Goal: Information Seeking & Learning: Check status

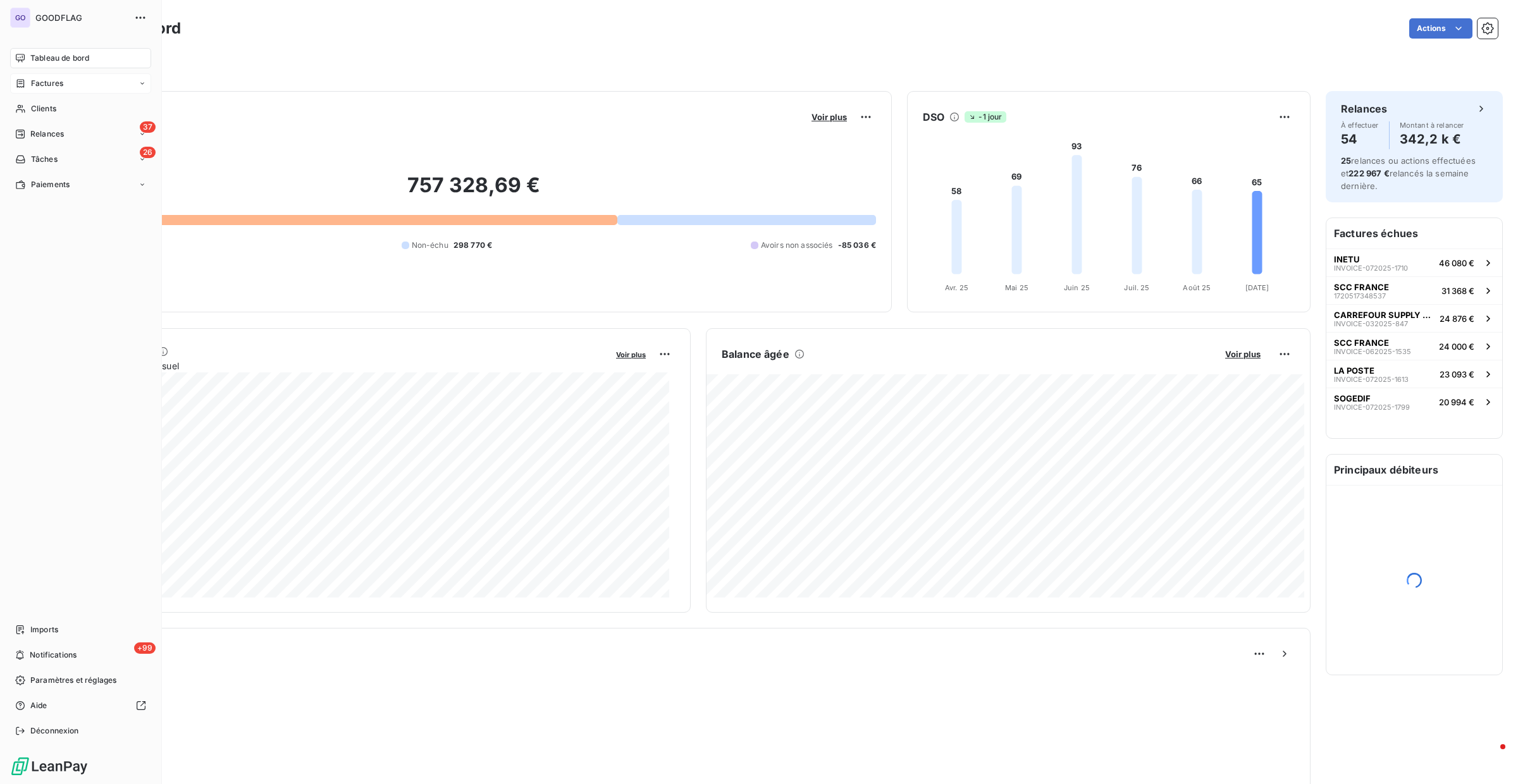
click at [25, 92] on div "Factures" at bounding box center [80, 83] width 141 height 20
click at [75, 116] on div "Factures" at bounding box center [88, 109] width 126 height 20
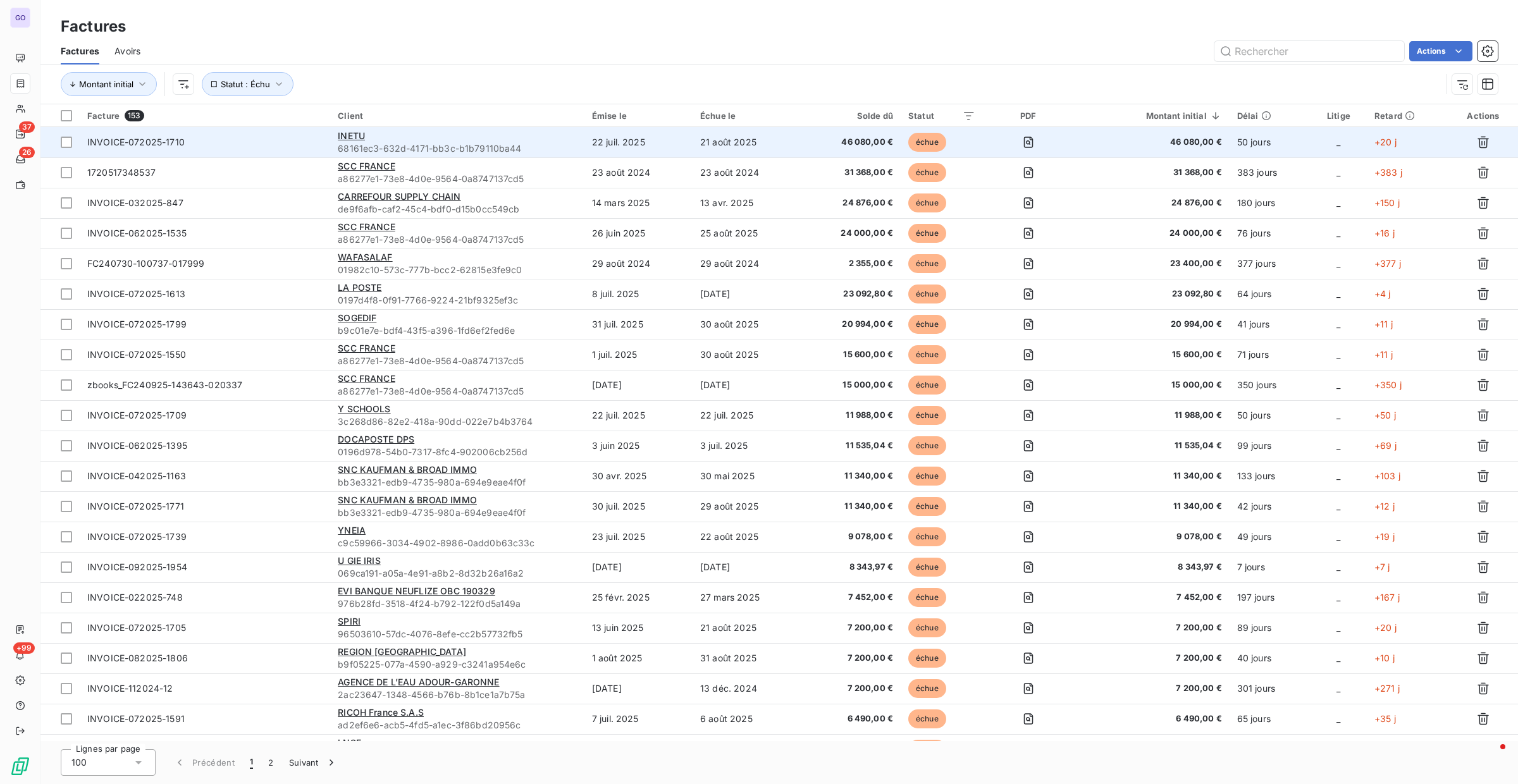
click at [246, 152] on td "INVOICE-072025-1710" at bounding box center [204, 142] width 250 height 30
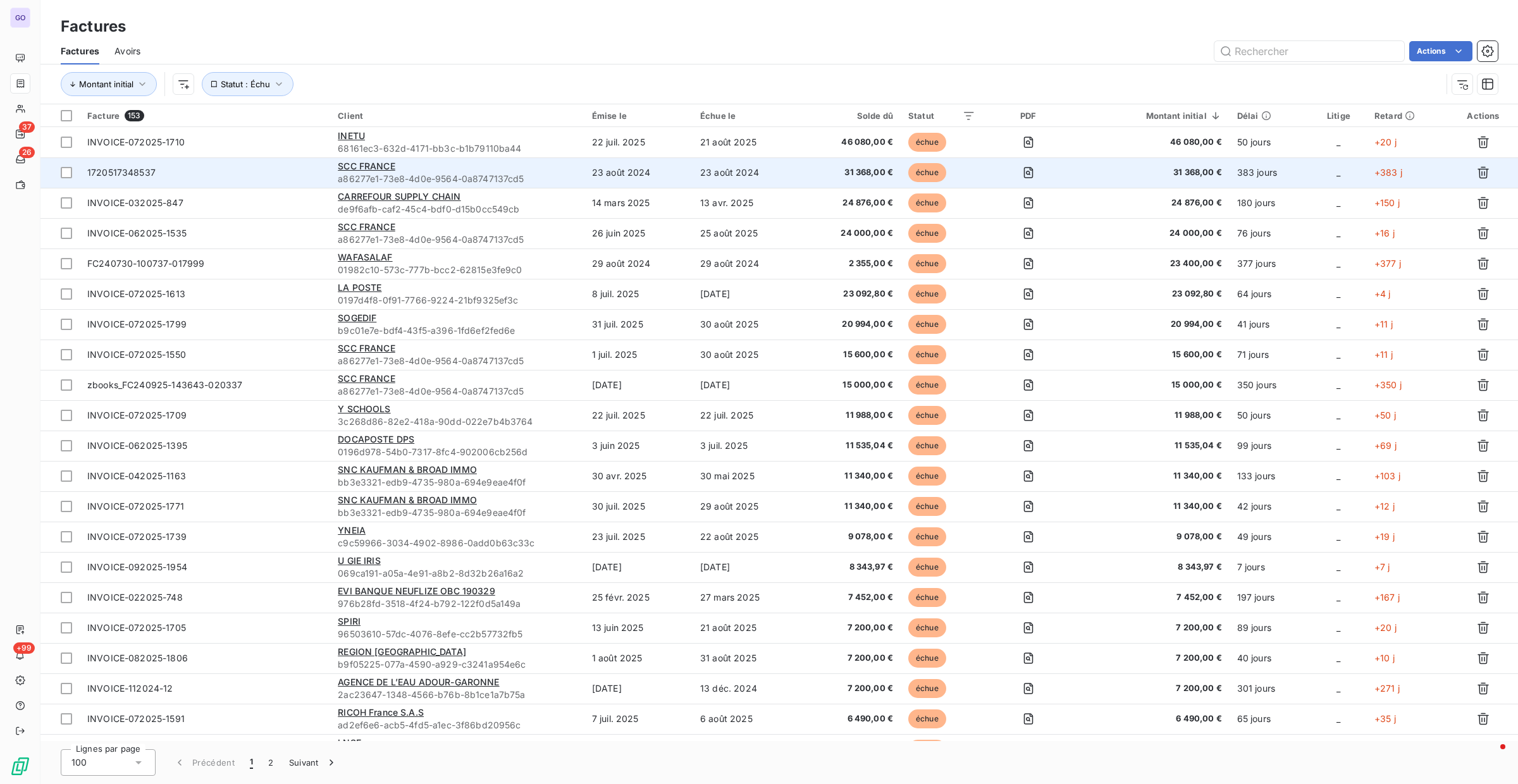
click at [228, 177] on span "1720517348537" at bounding box center [205, 173] width 236 height 12
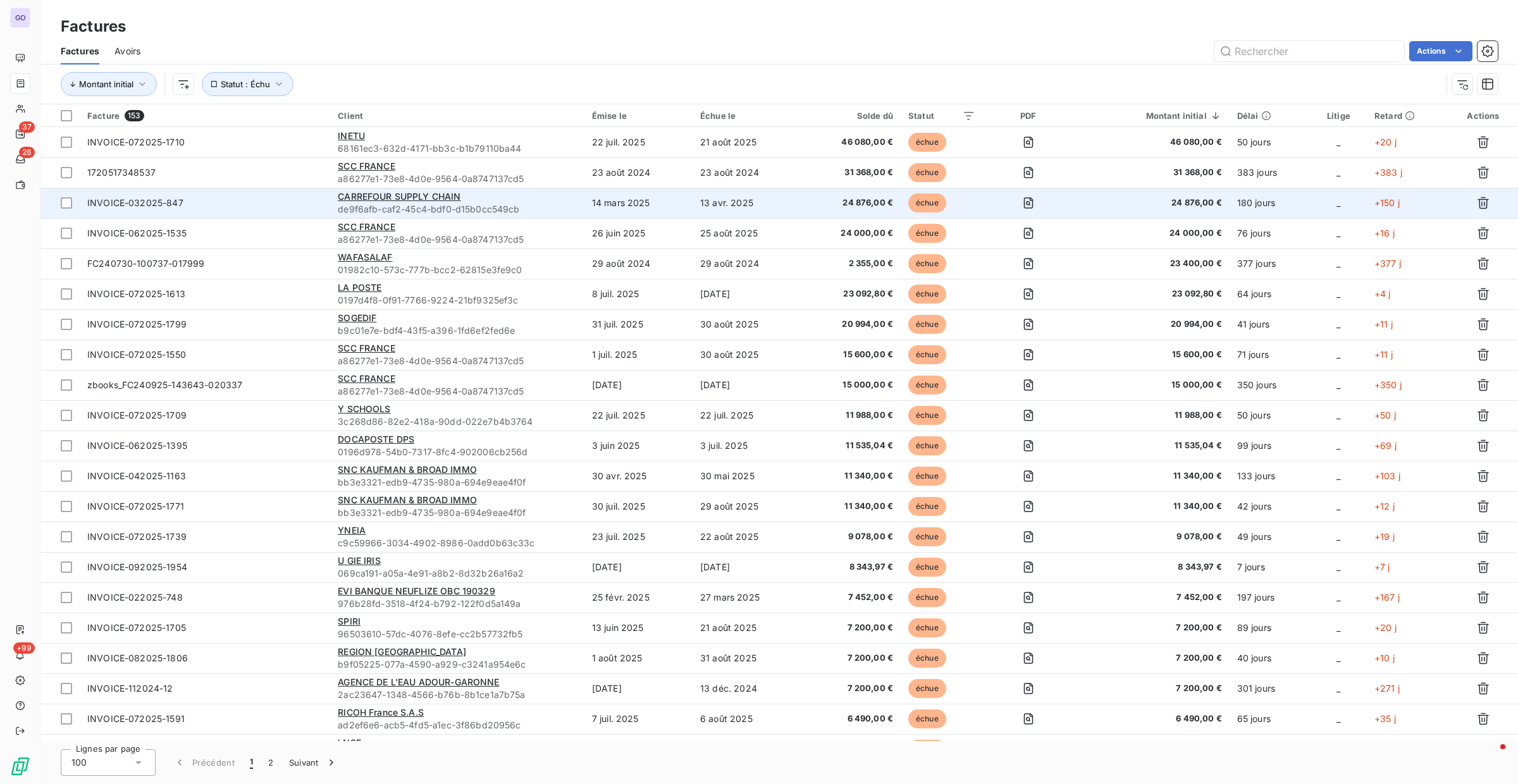
click at [271, 209] on span "INVOICE-032025-847" at bounding box center [205, 203] width 236 height 12
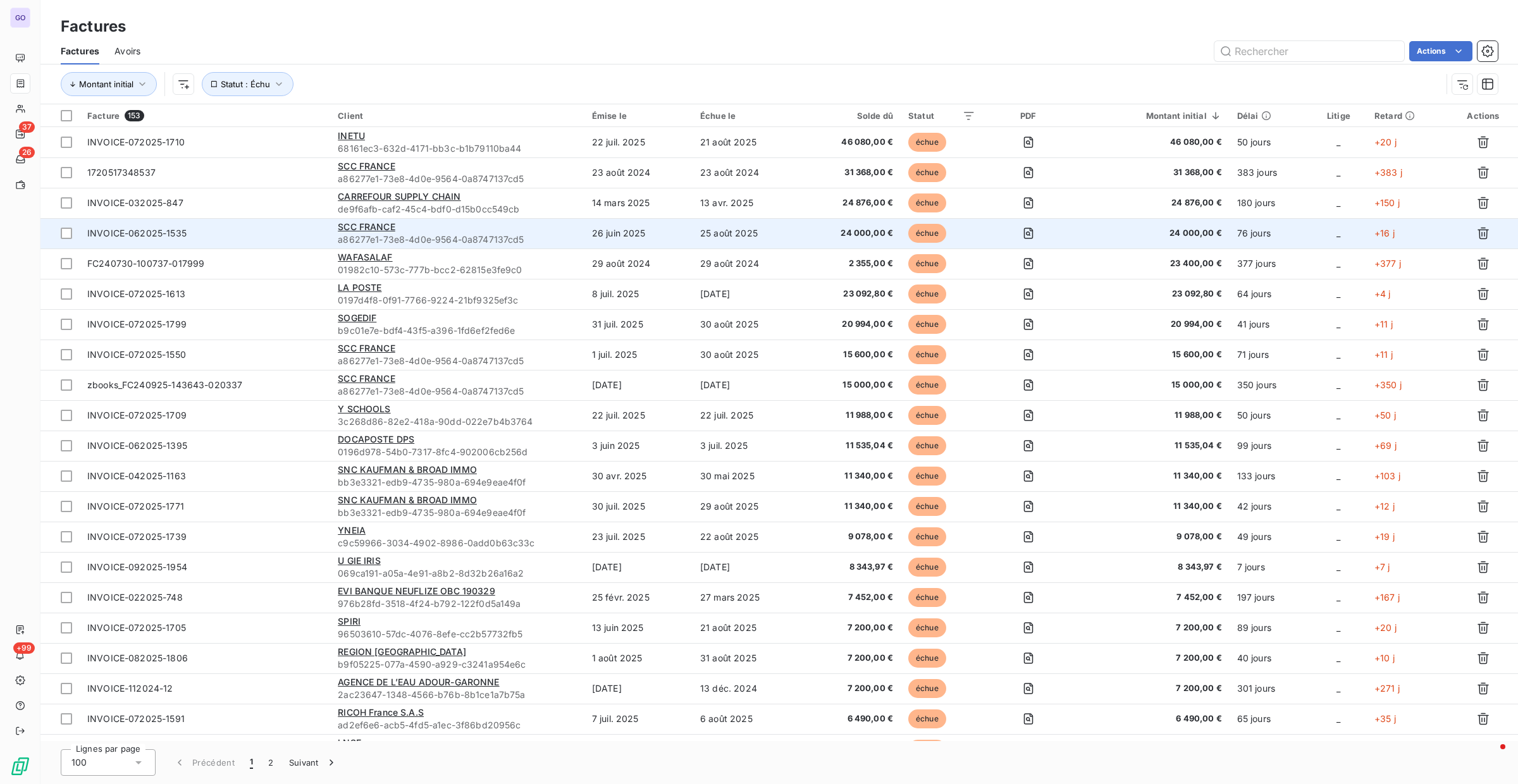
click at [189, 232] on span "INVOICE-062025-1535" at bounding box center [205, 233] width 236 height 12
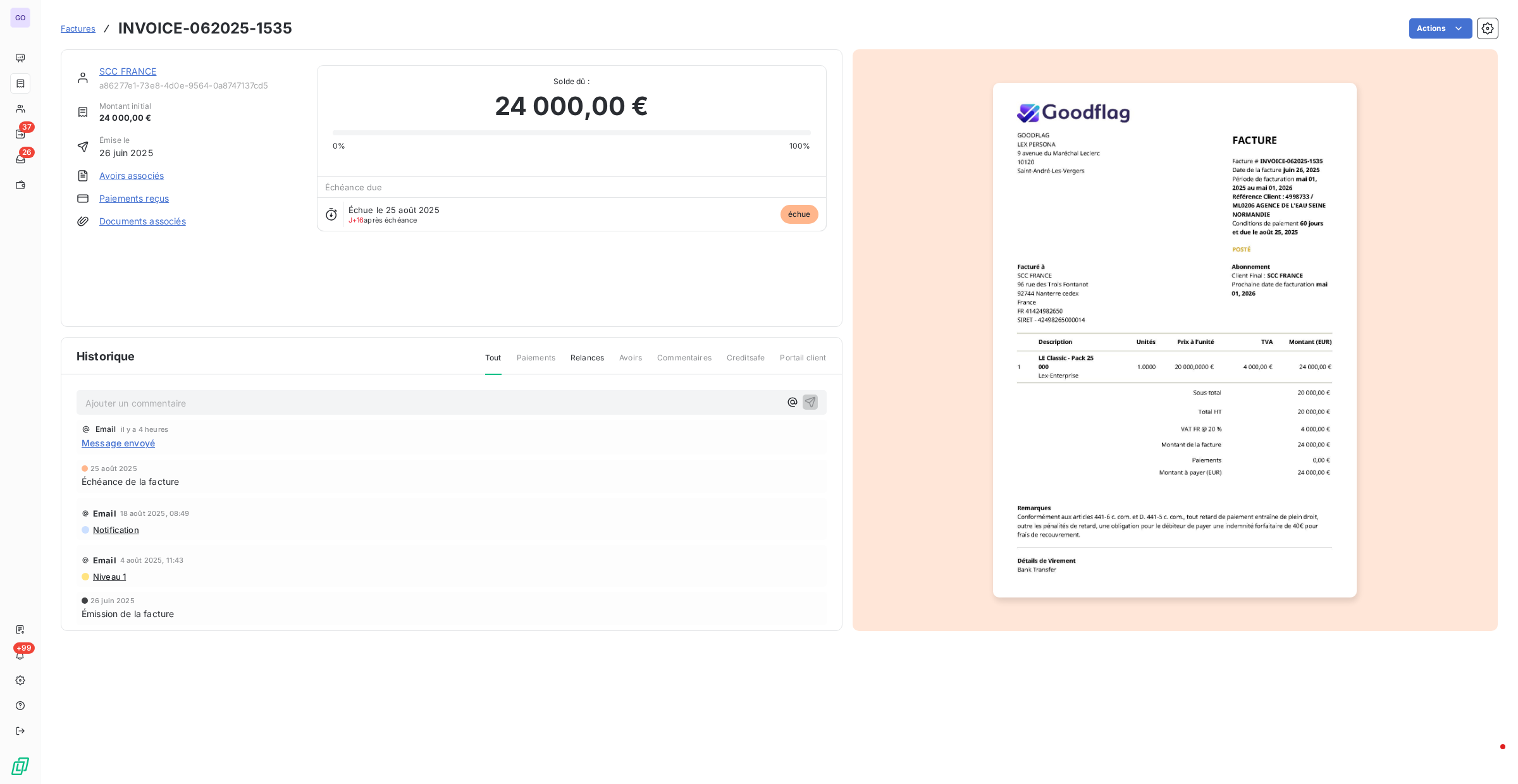
click at [141, 447] on span "Message envoyé" at bounding box center [118, 443] width 73 height 13
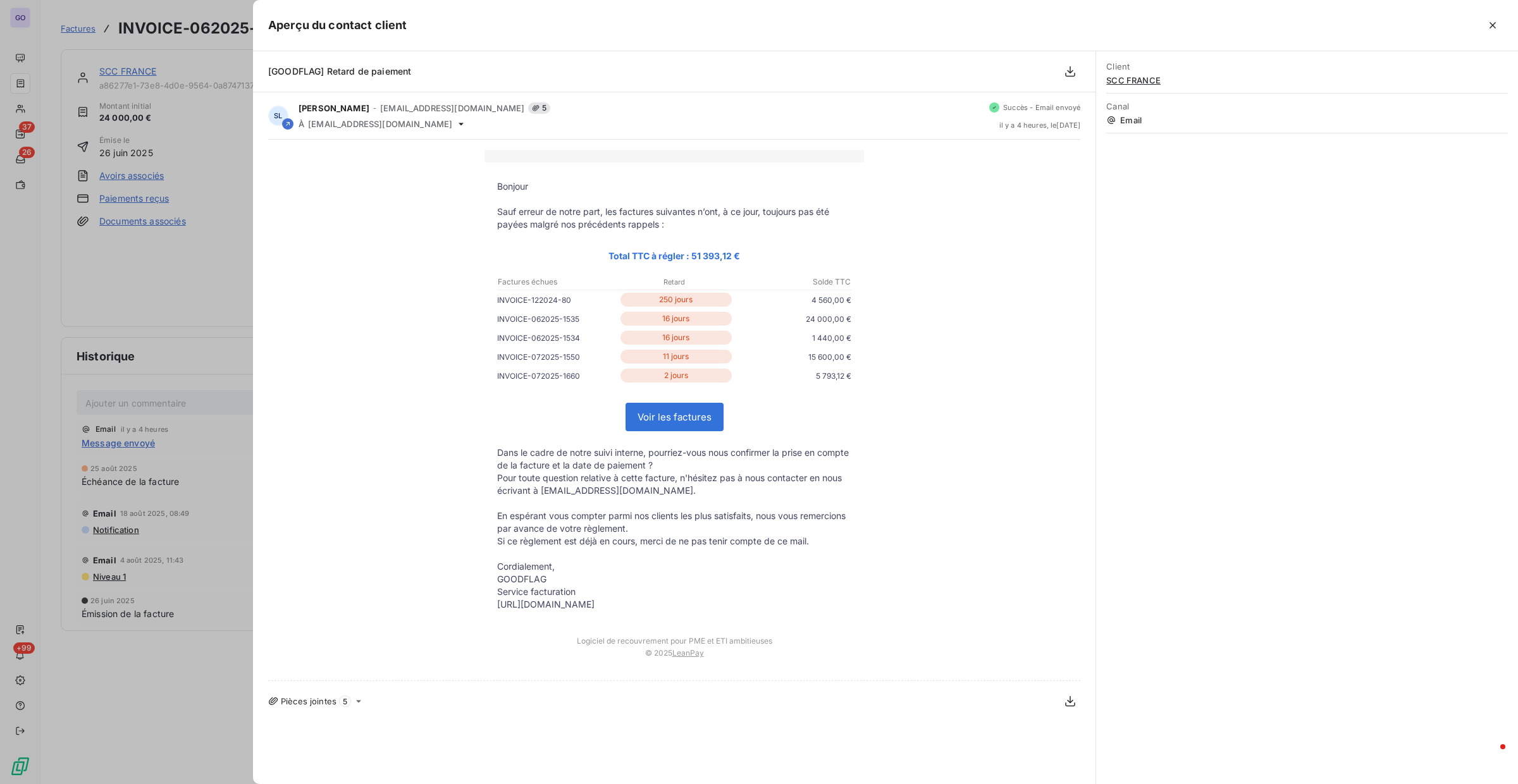
click at [218, 298] on div at bounding box center [759, 392] width 1518 height 784
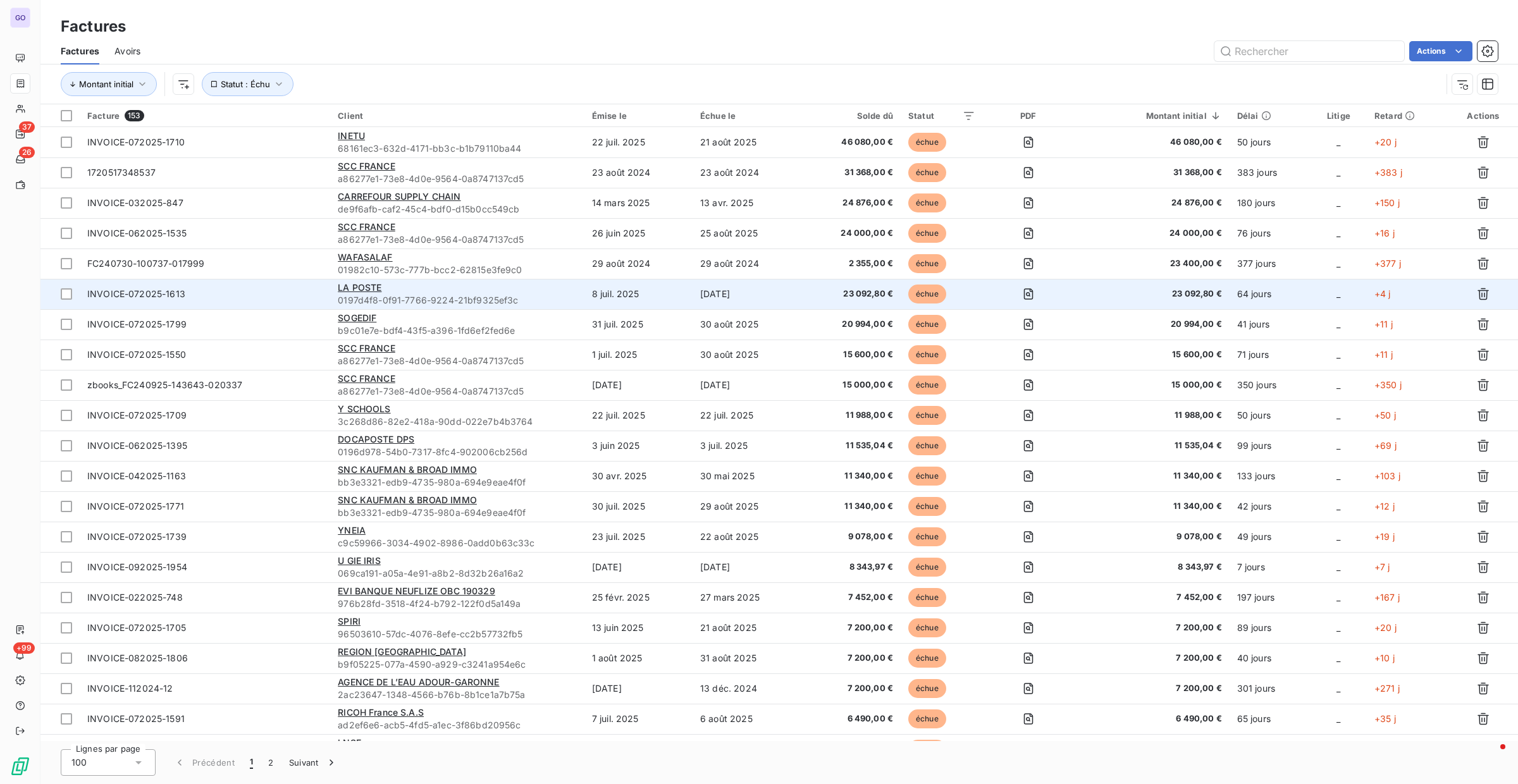
click at [273, 300] on td "INVOICE-072025-1613" at bounding box center [204, 293] width 250 height 30
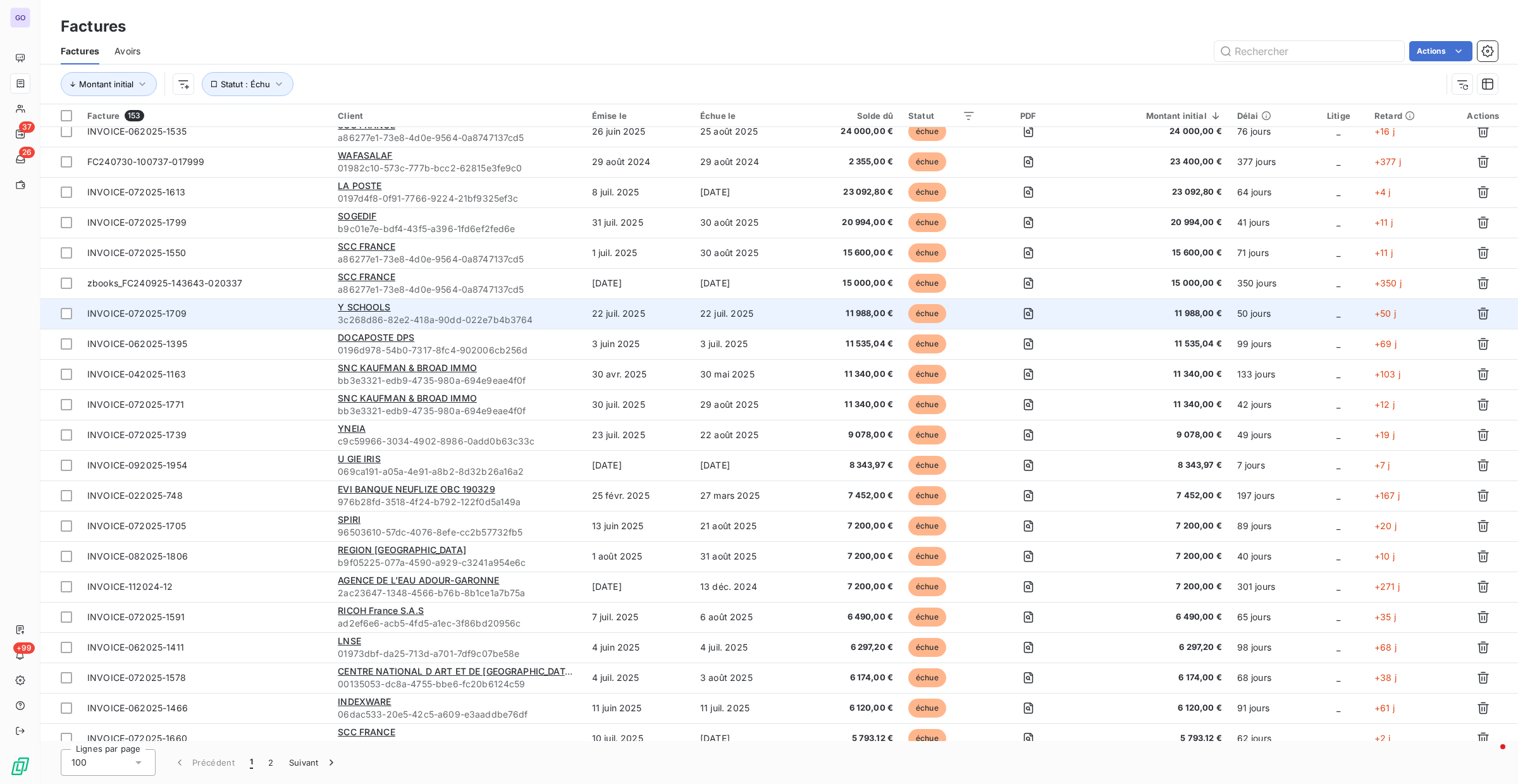
scroll to position [126, 0]
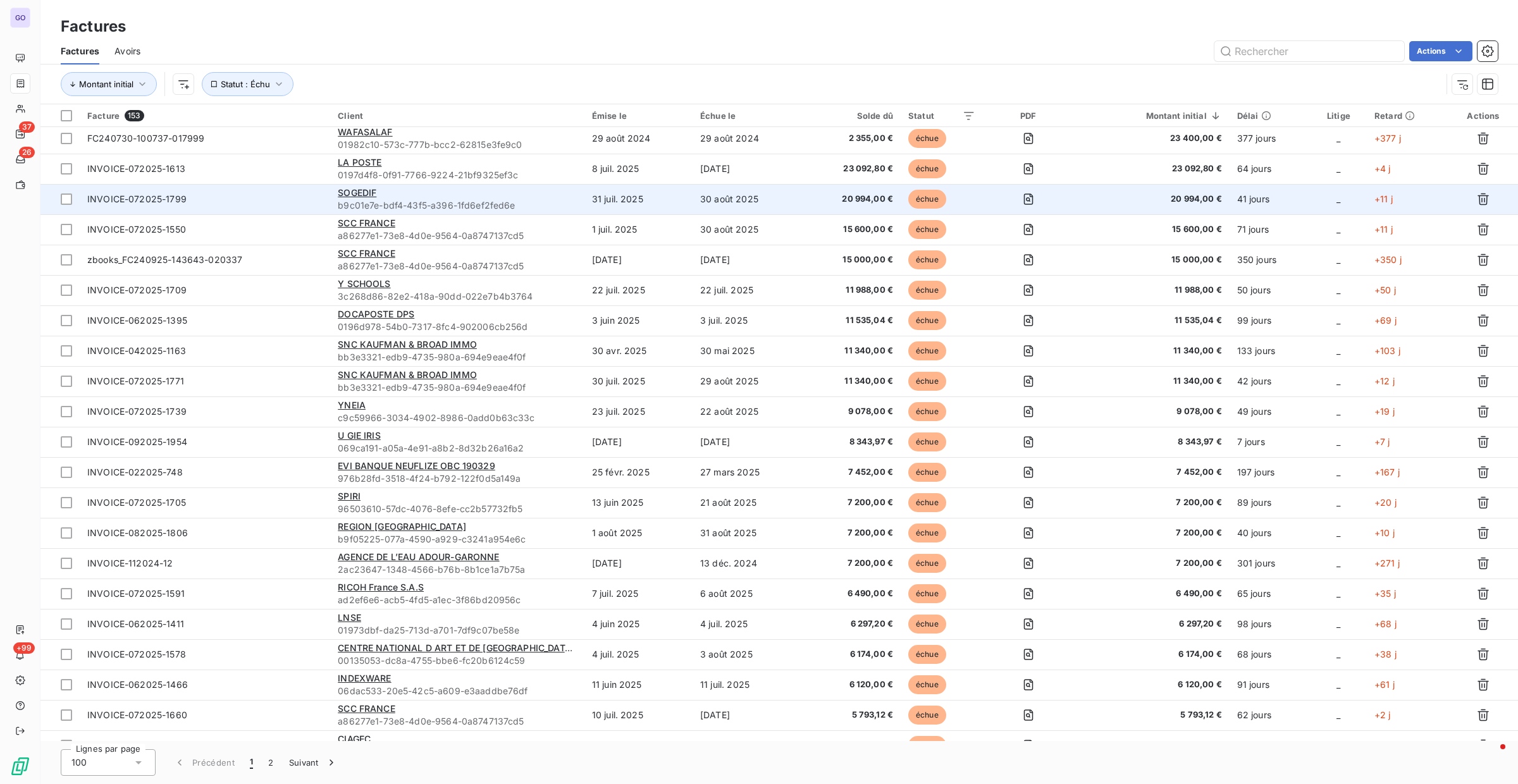
click at [240, 205] on td "INVOICE-072025-1799" at bounding box center [204, 199] width 250 height 30
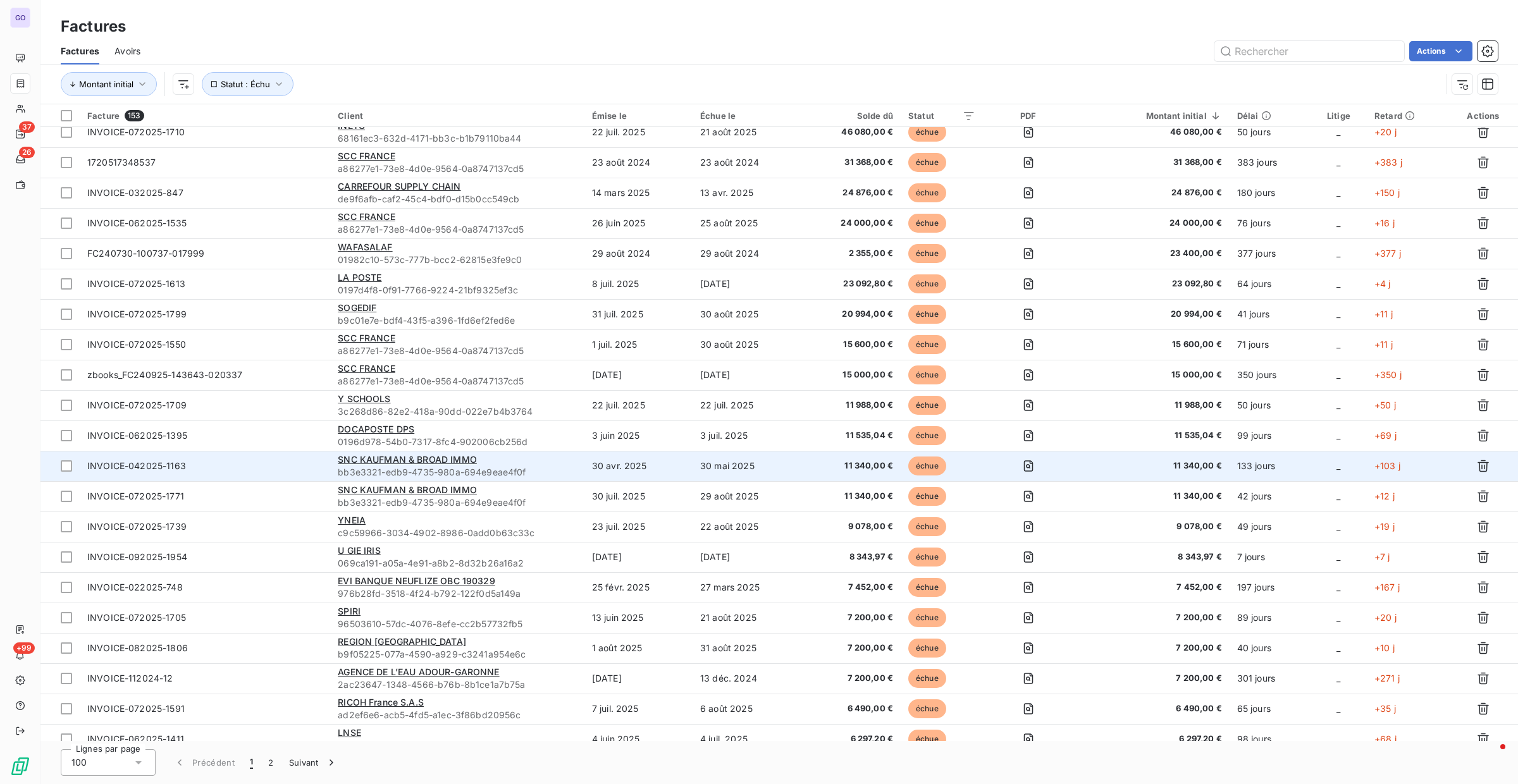
scroll to position [24, 0]
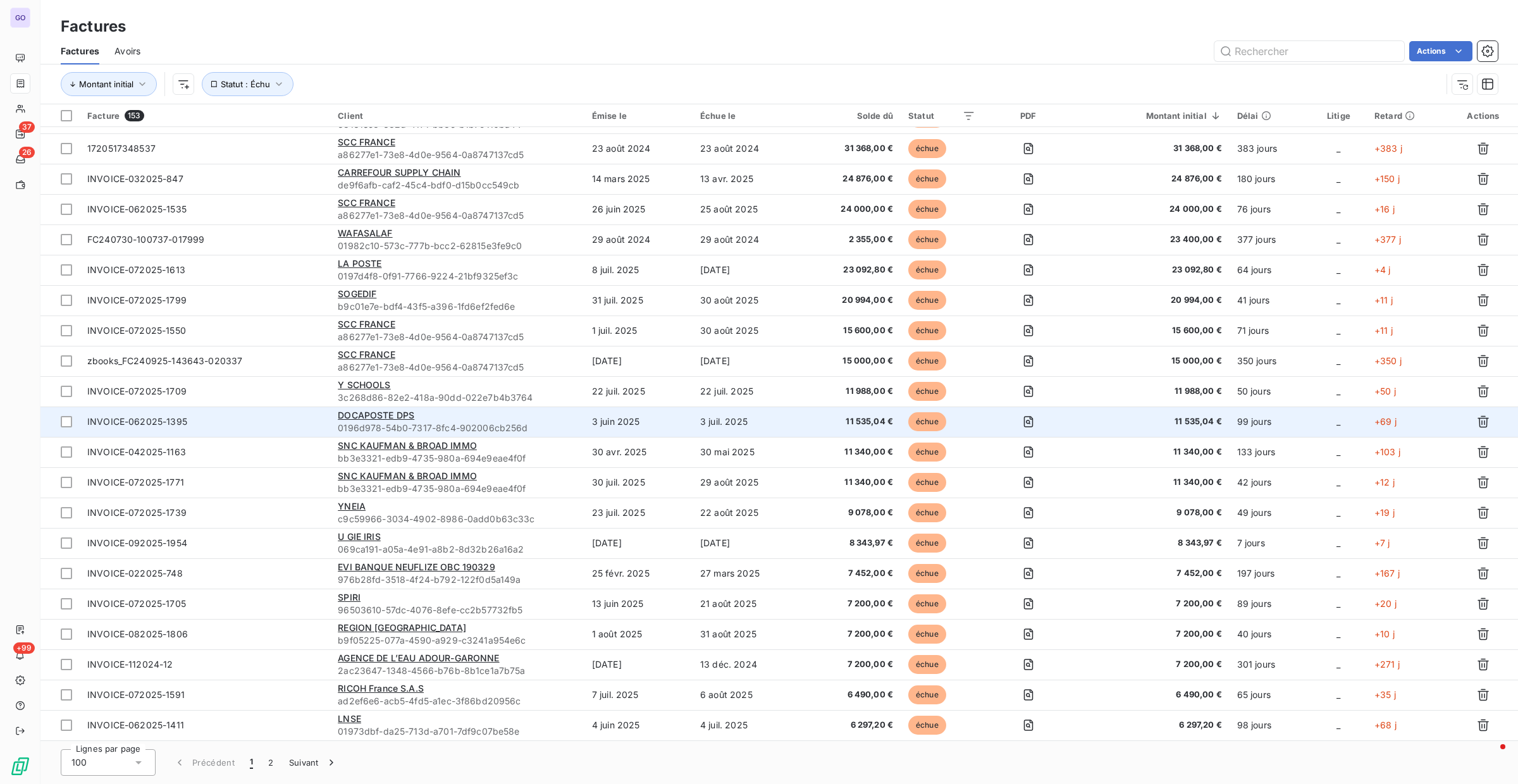
click at [286, 423] on span "INVOICE-062025-1395" at bounding box center [205, 422] width 236 height 12
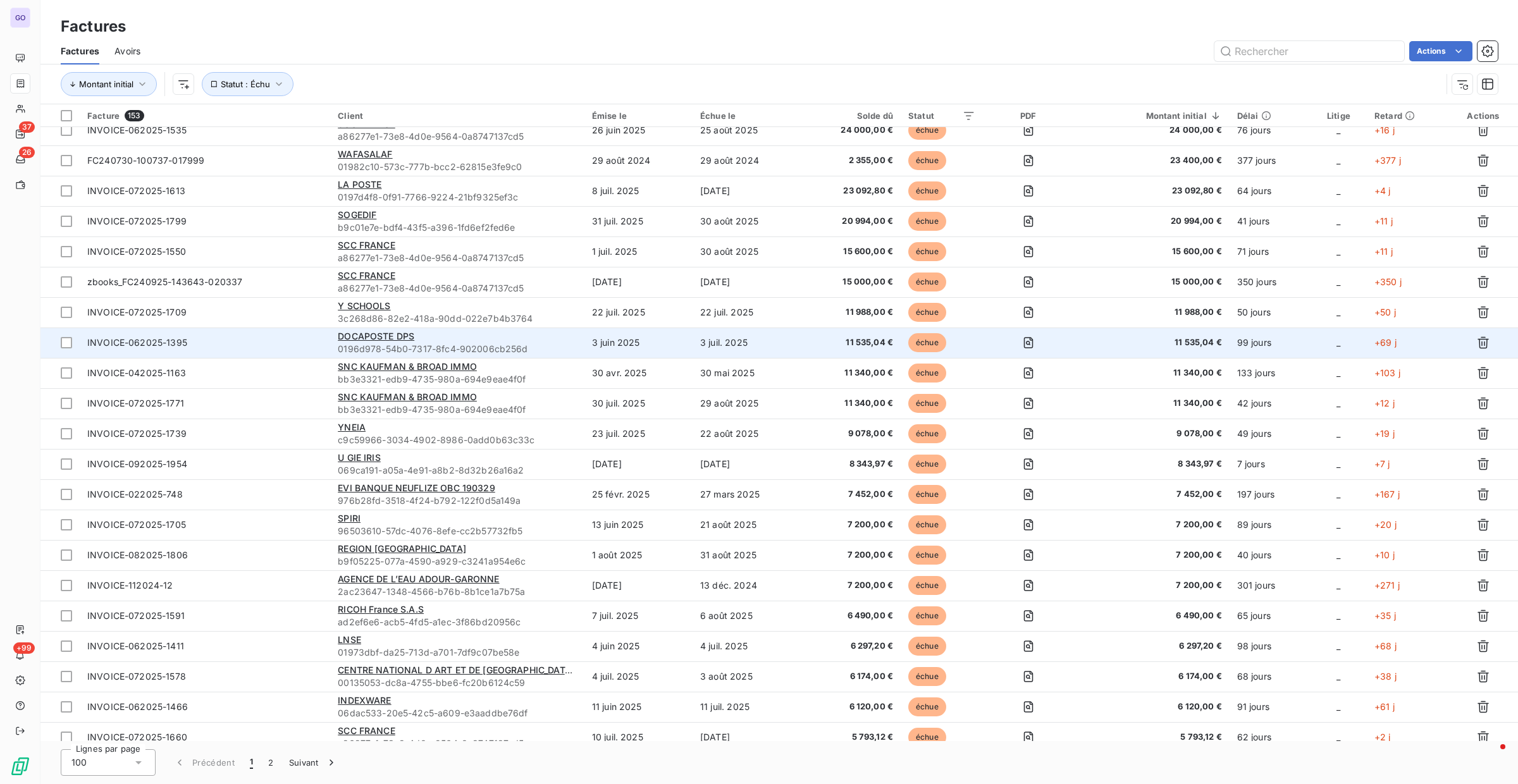
scroll to position [103, 0]
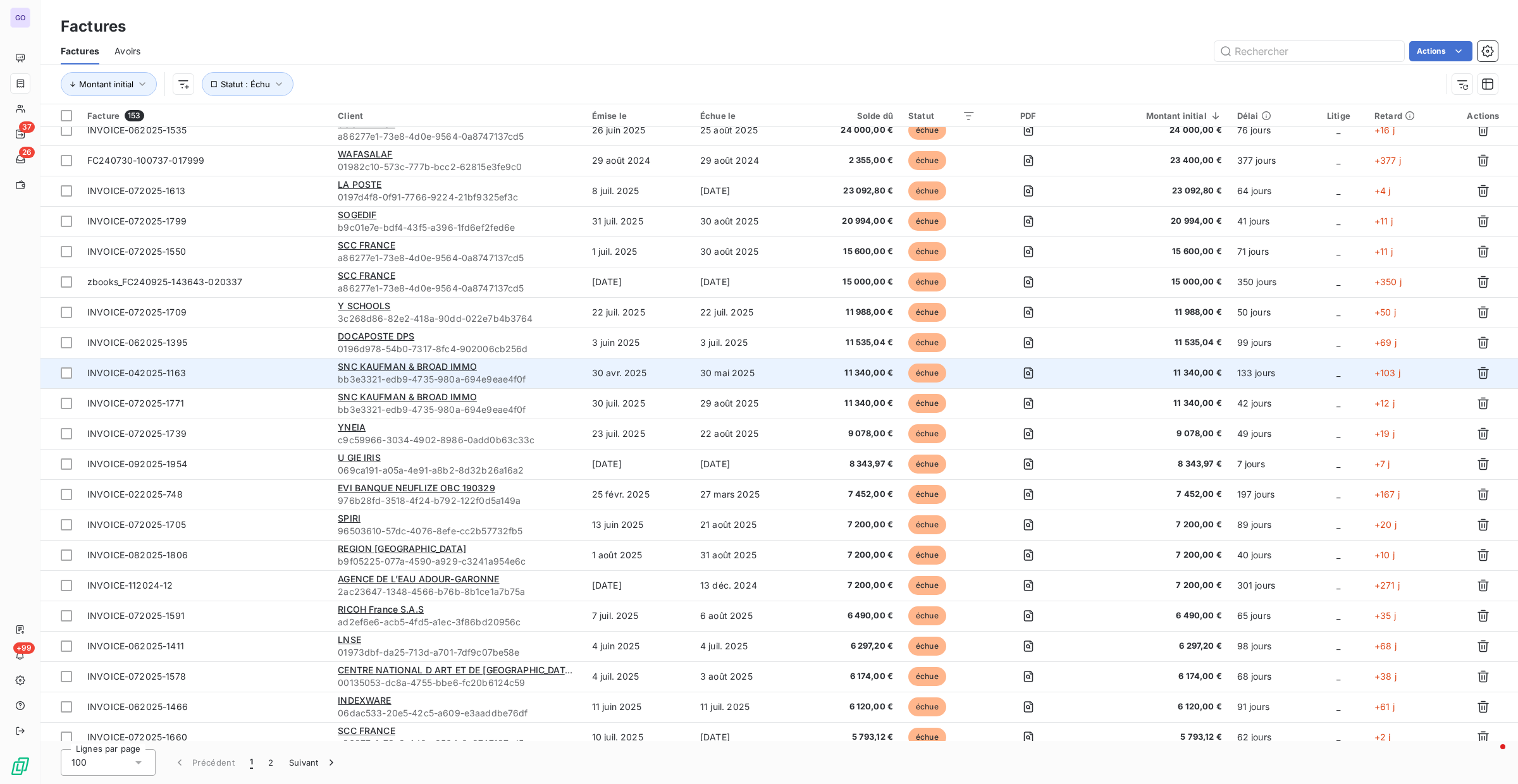
click at [267, 367] on span "INVOICE-042025-1163" at bounding box center [205, 373] width 236 height 12
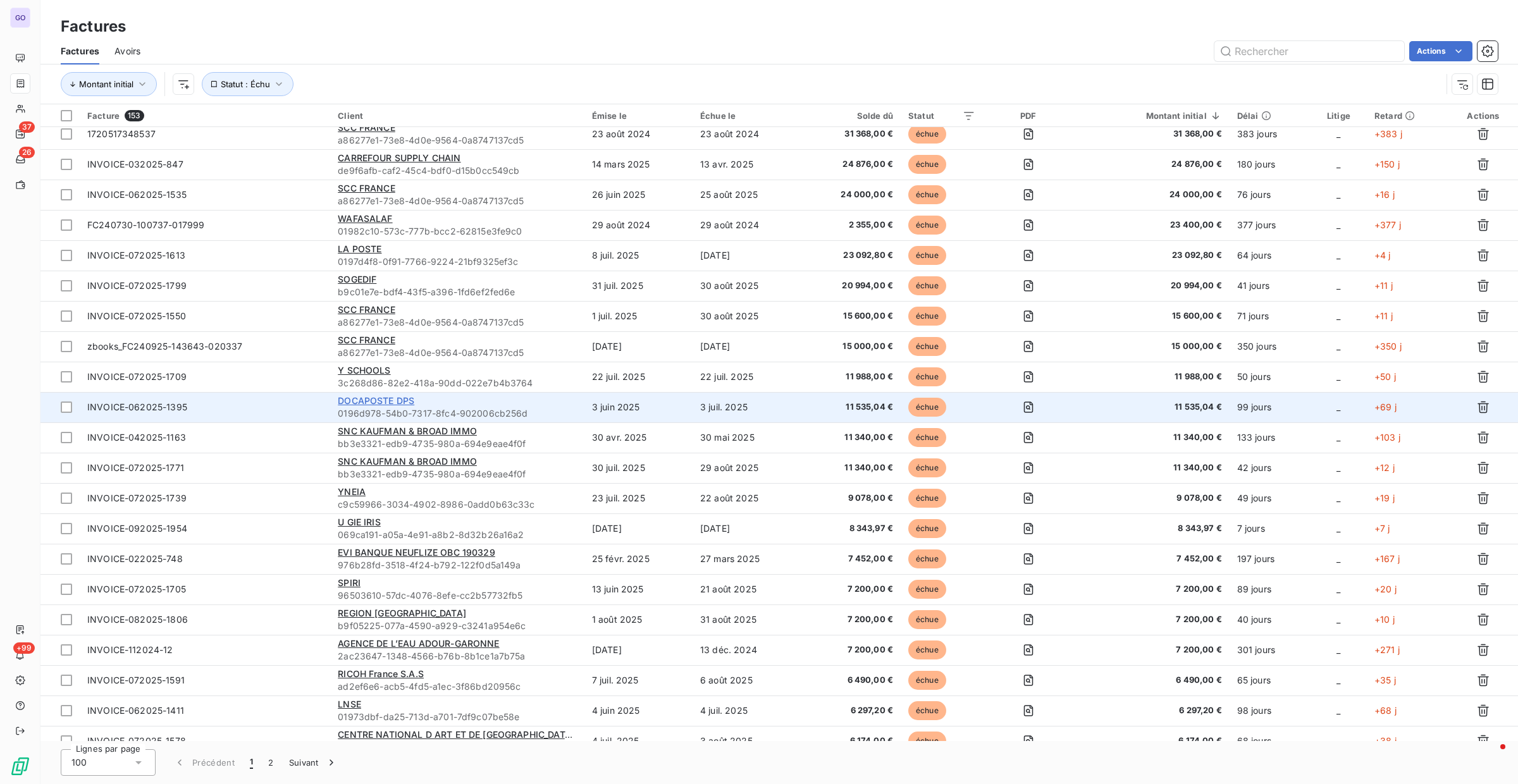
scroll to position [118, 0]
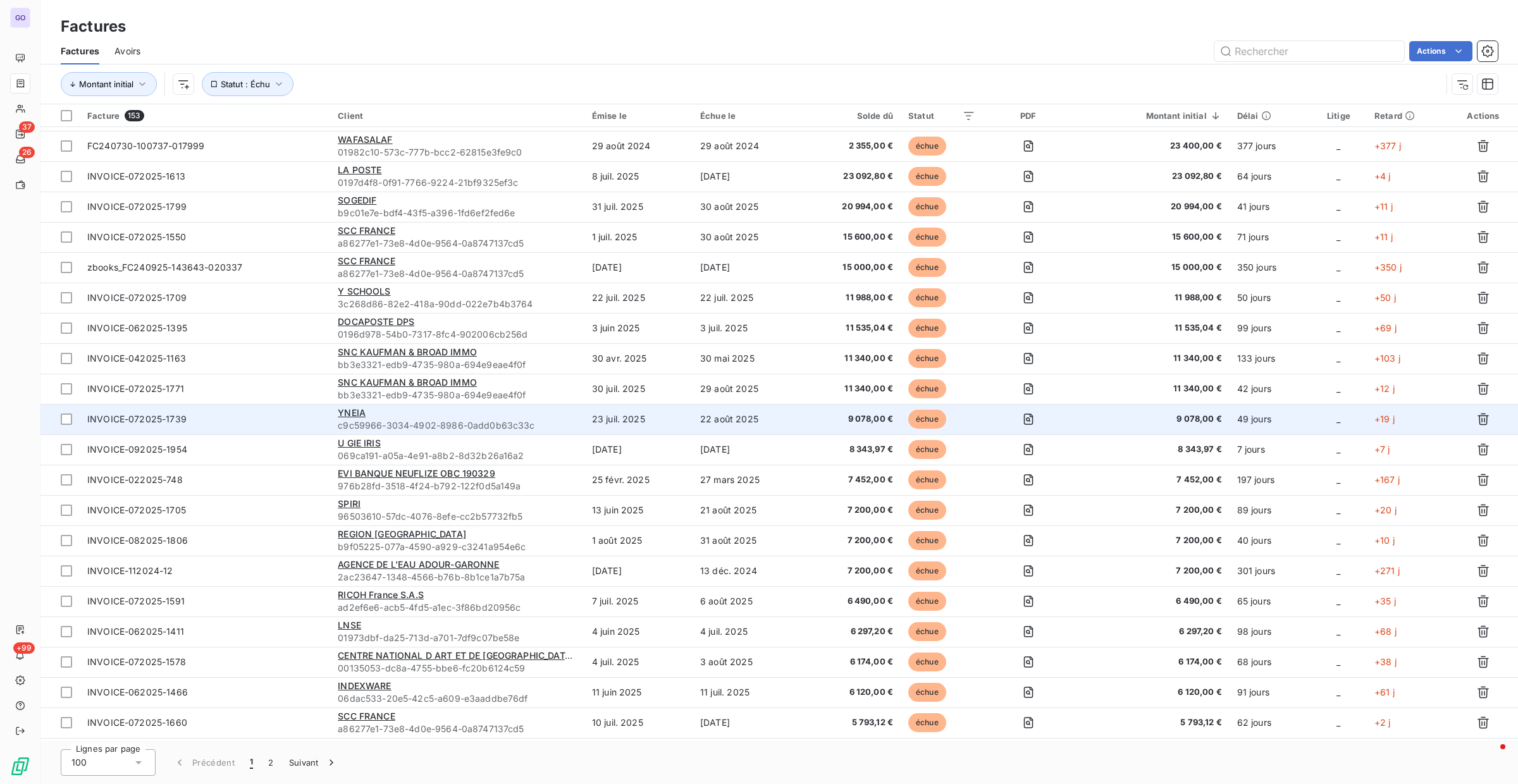
click at [387, 414] on div "YNEIA" at bounding box center [457, 413] width 239 height 12
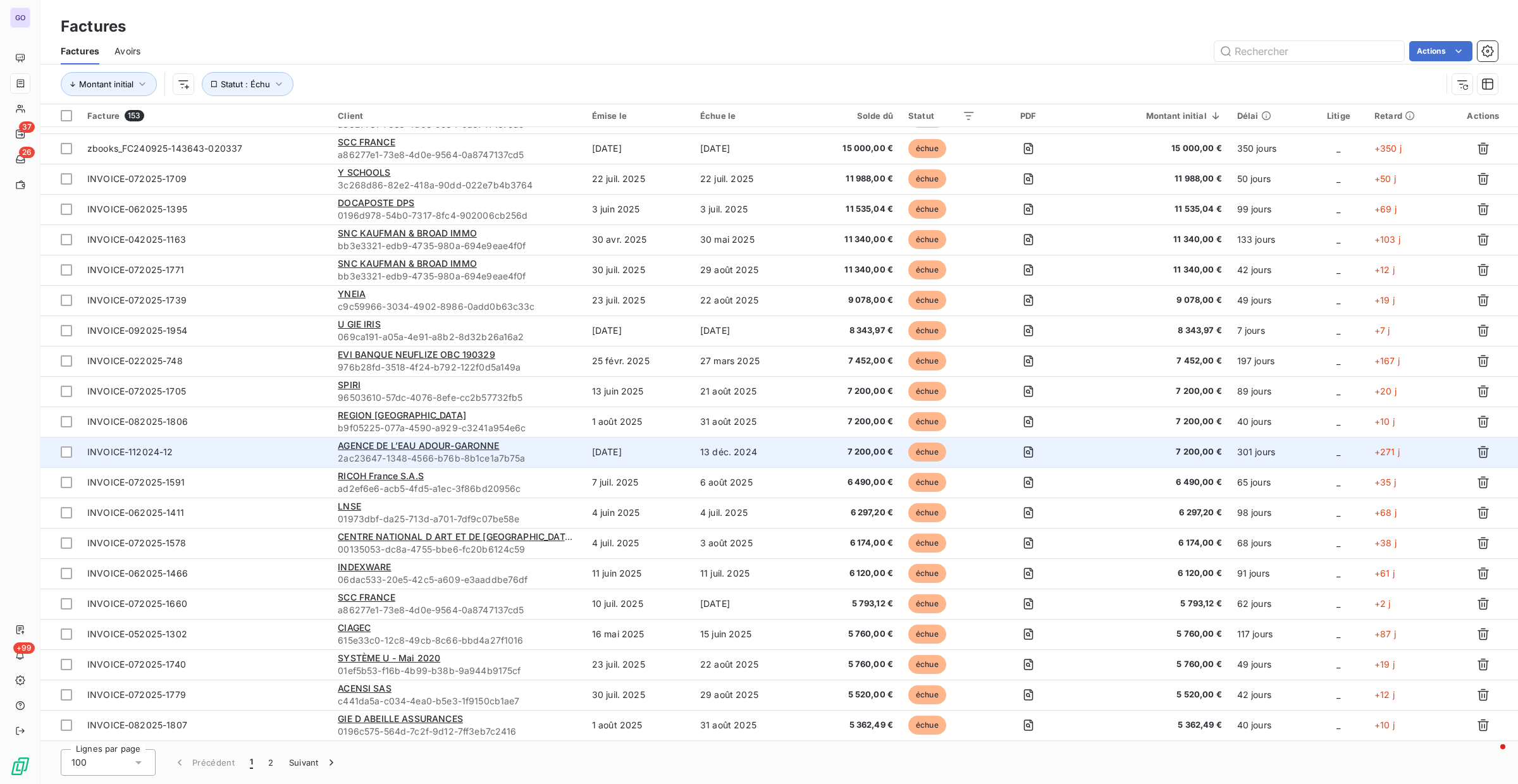
scroll to position [310, 0]
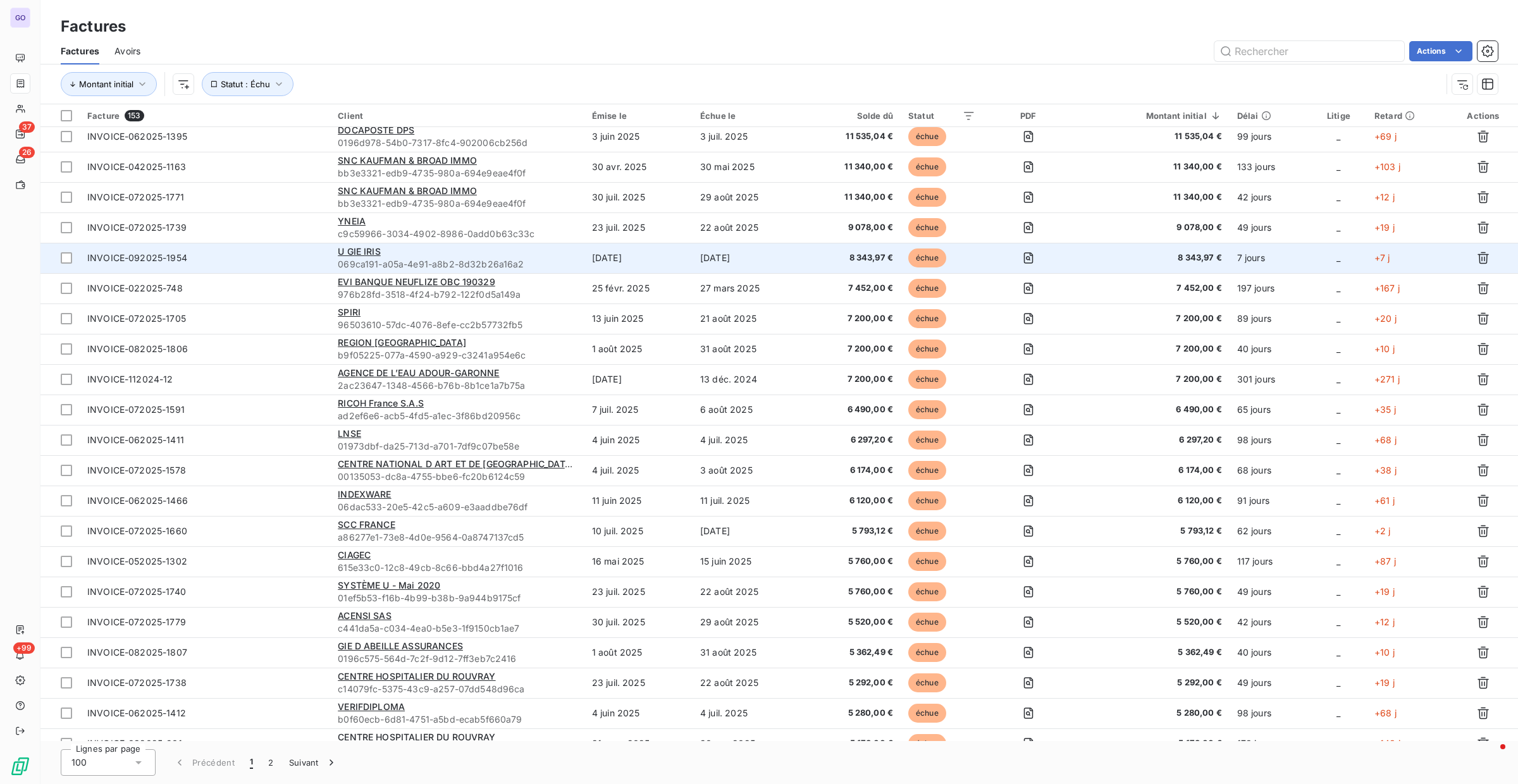
click at [410, 246] on div "U GIE IRIS" at bounding box center [457, 252] width 239 height 12
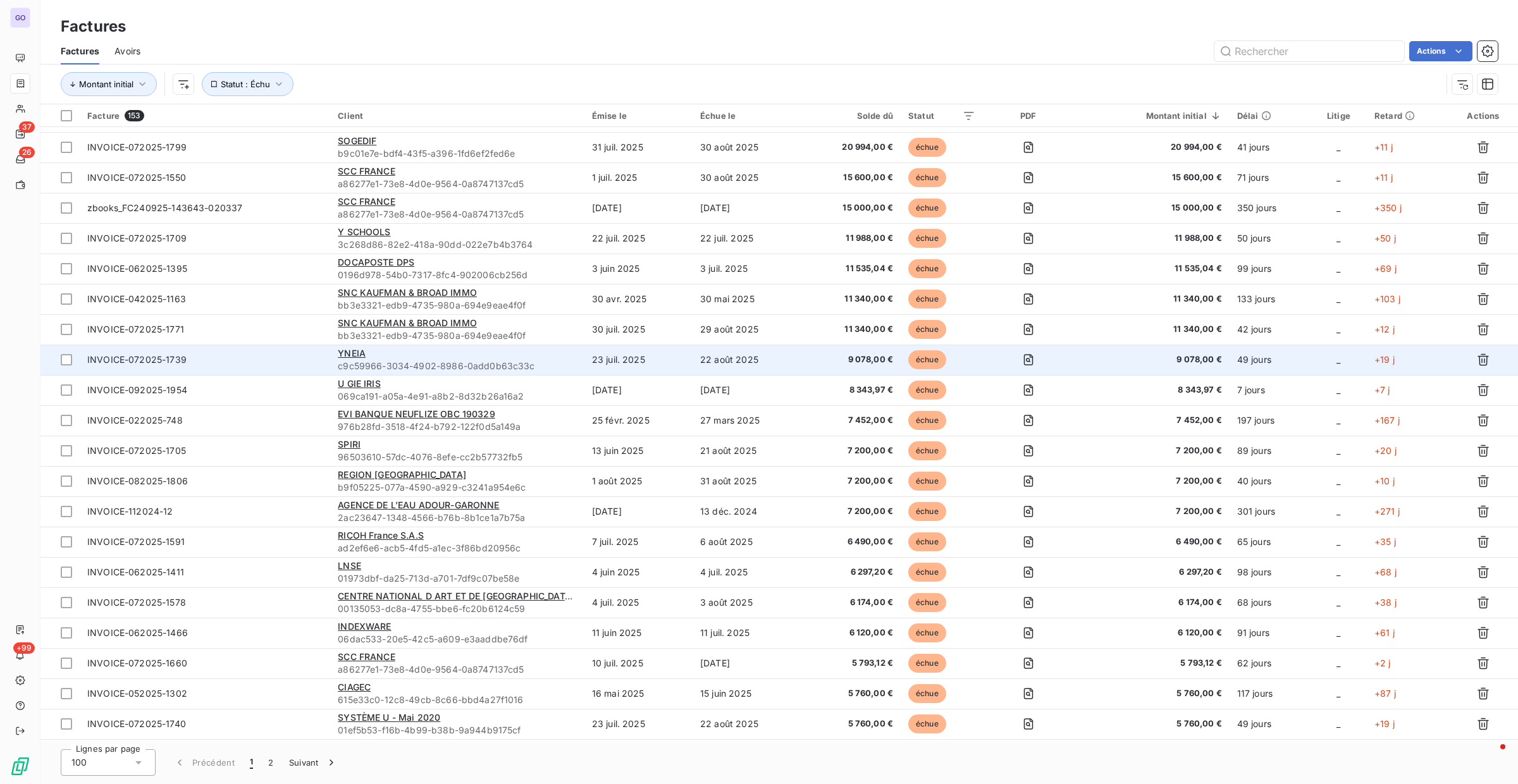
scroll to position [178, 0]
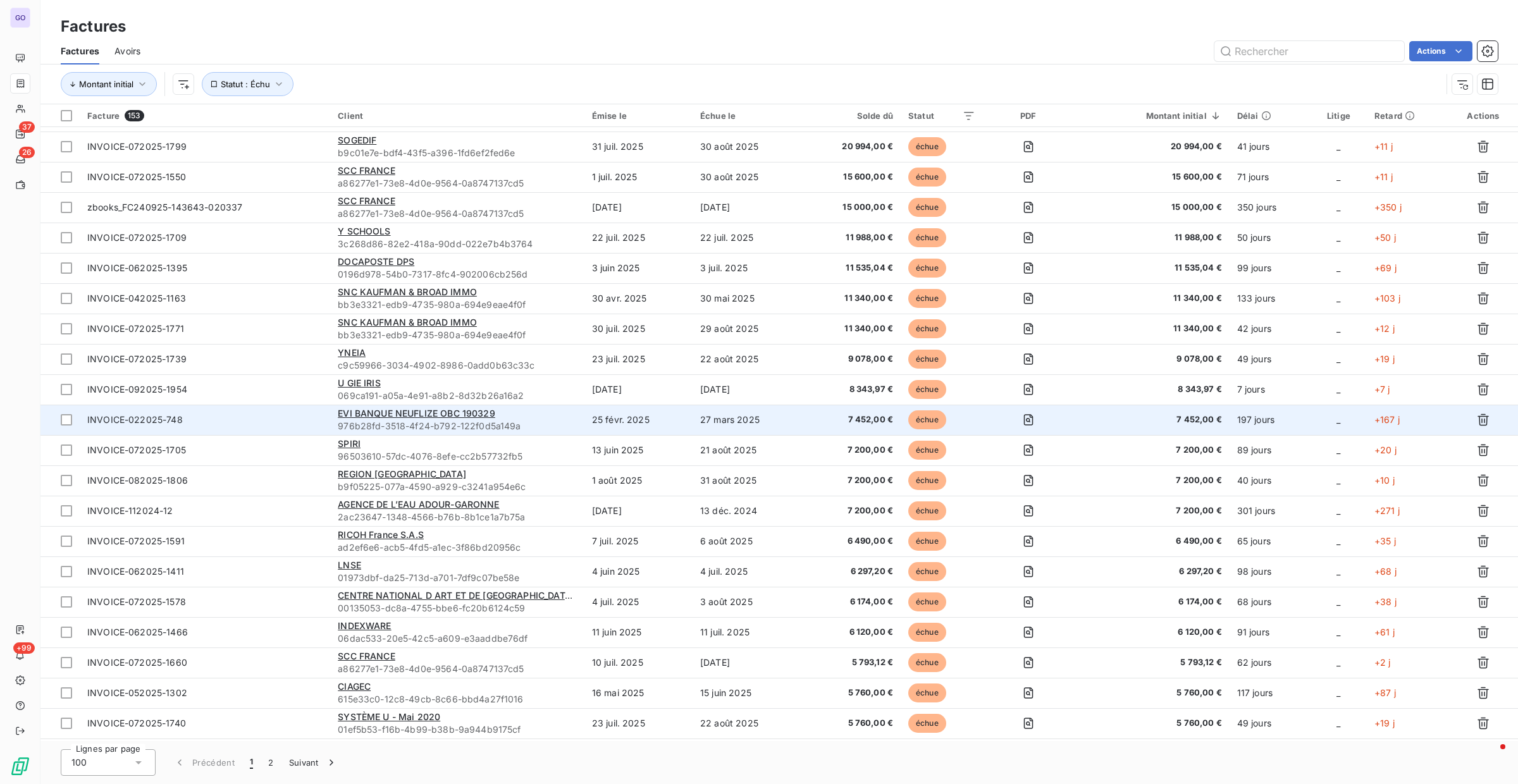
click at [569, 420] on span "976b28fd-3518-4f24-b792-122f0d5a149a" at bounding box center [457, 426] width 239 height 12
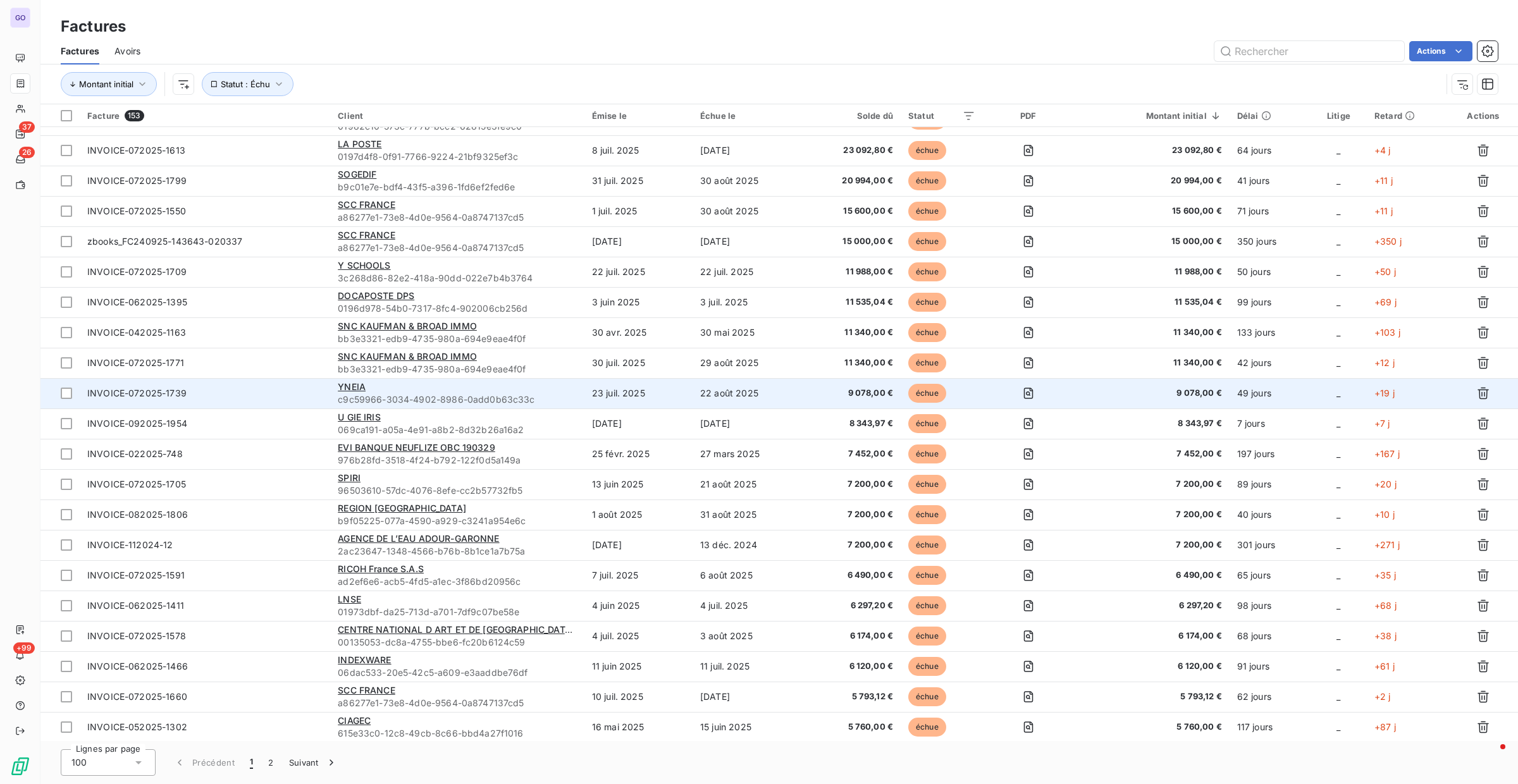
scroll to position [197, 0]
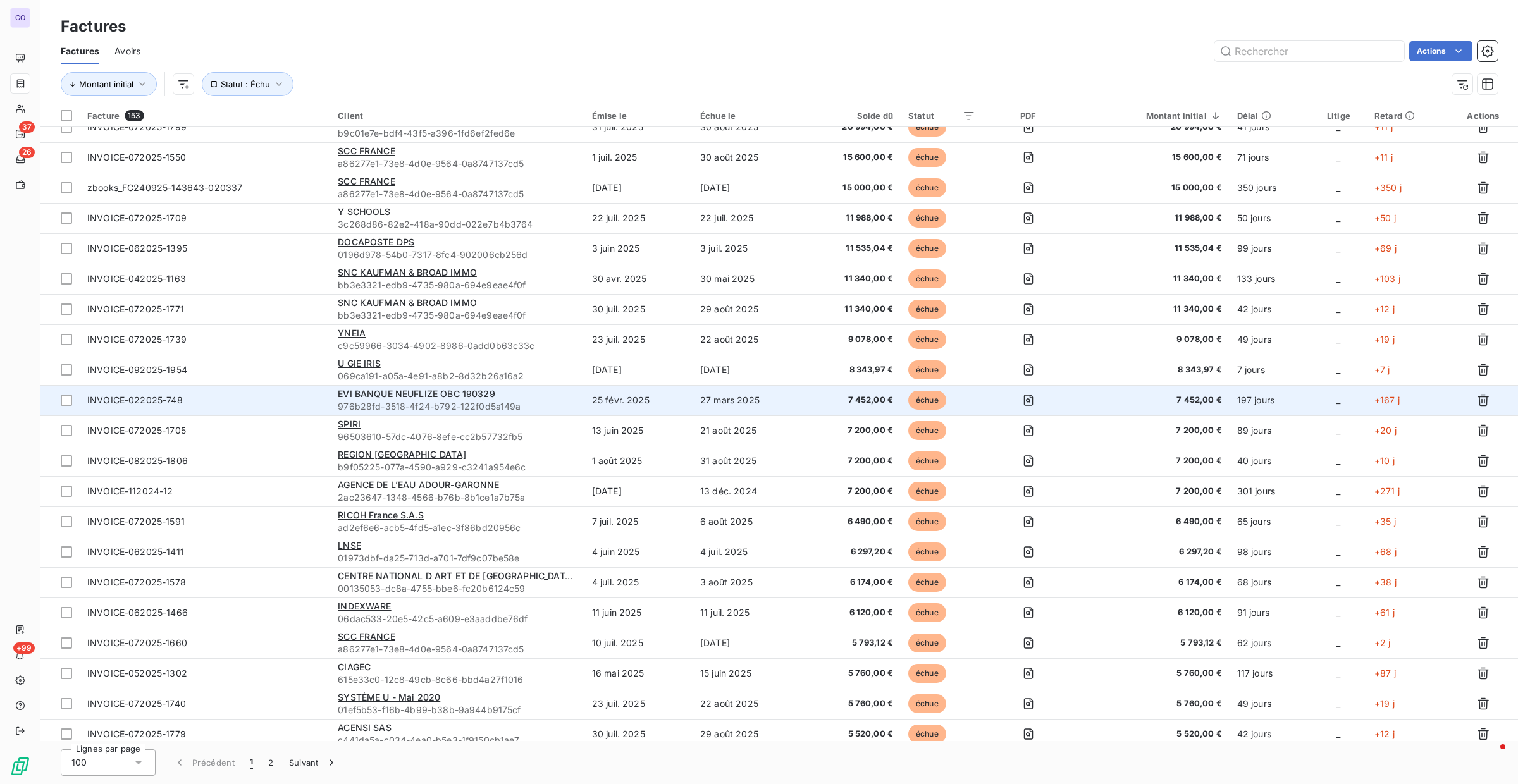
click at [524, 400] on span "976b28fd-3518-4f24-b792-122f0d5a149a" at bounding box center [457, 407] width 239 height 12
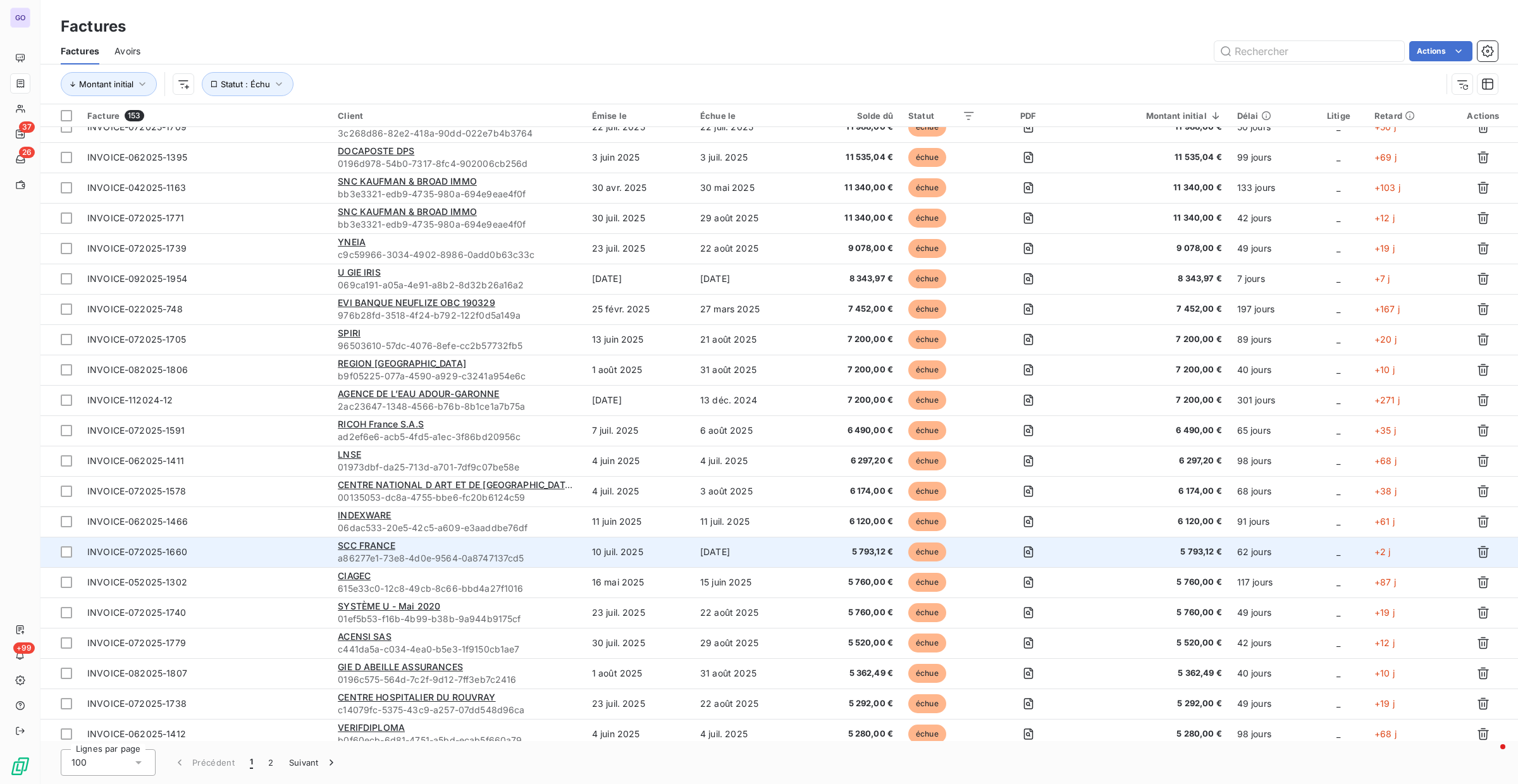
scroll to position [304, 0]
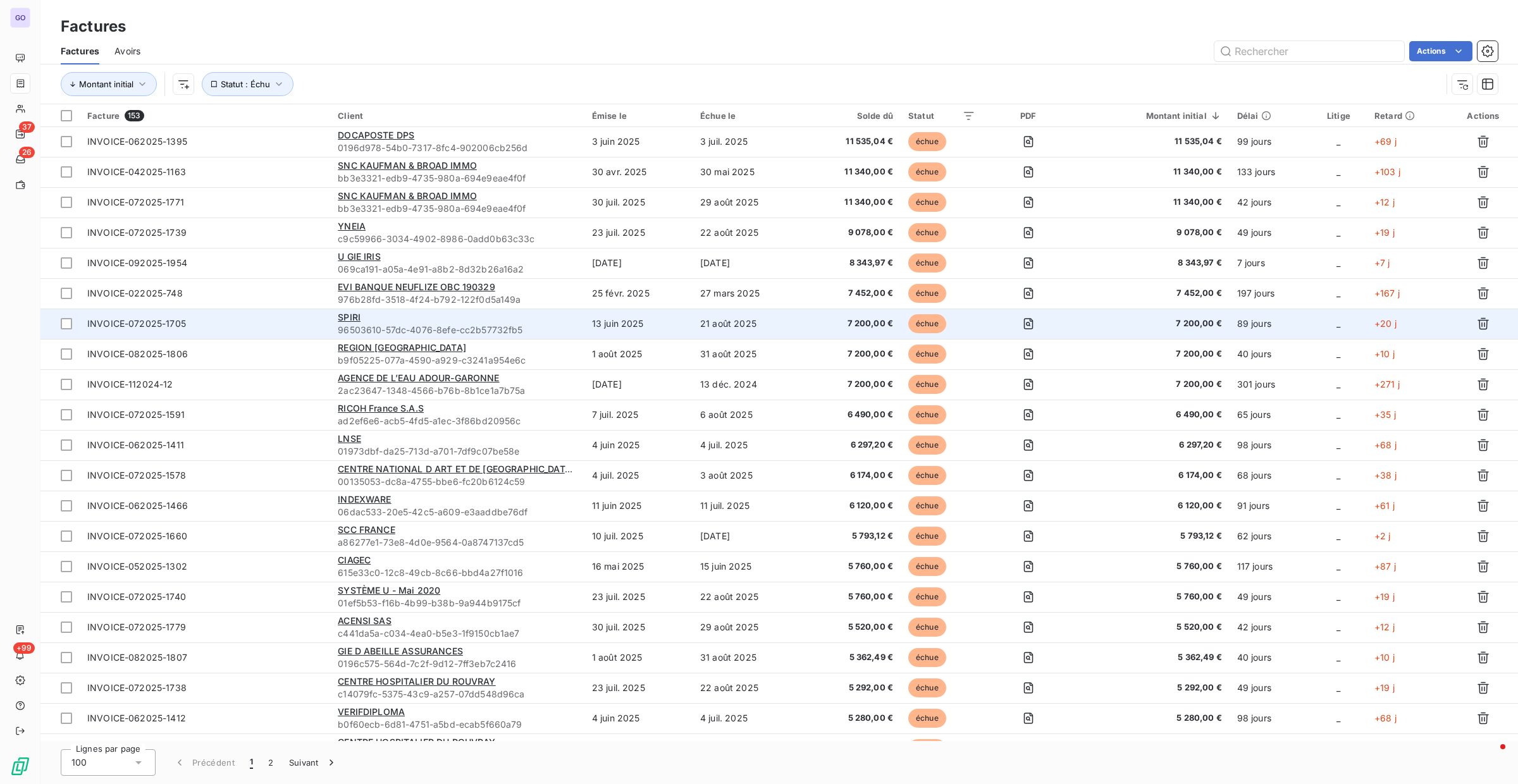
click at [409, 318] on div "SPIRI" at bounding box center [457, 317] width 239 height 12
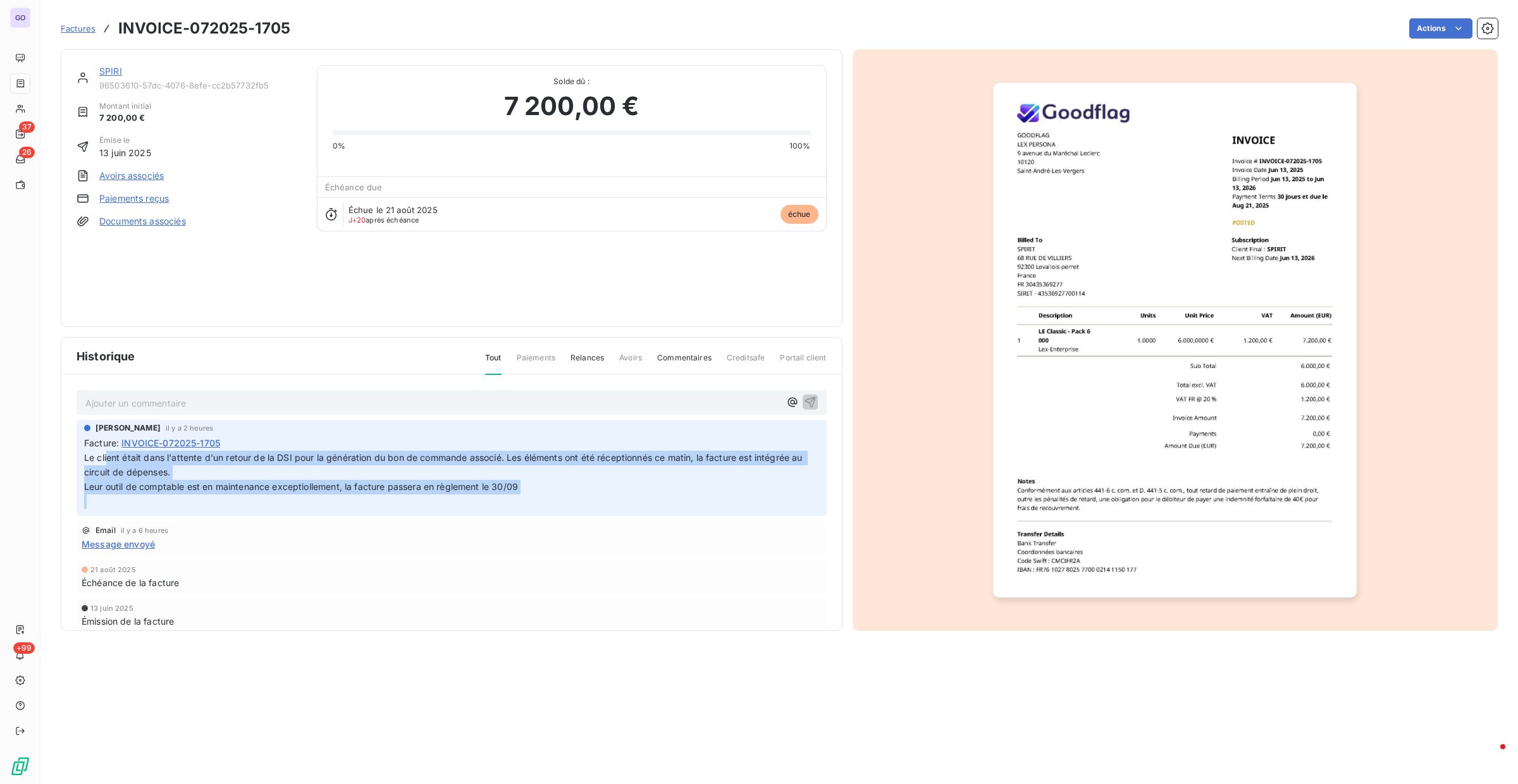
drag, startPoint x: 107, startPoint y: 458, endPoint x: 721, endPoint y: 494, distance: 615.1
click at [727, 494] on p "Le client était dans l'attente d'un retour de la DSI pour la génération du bon …" at bounding box center [451, 481] width 735 height 59
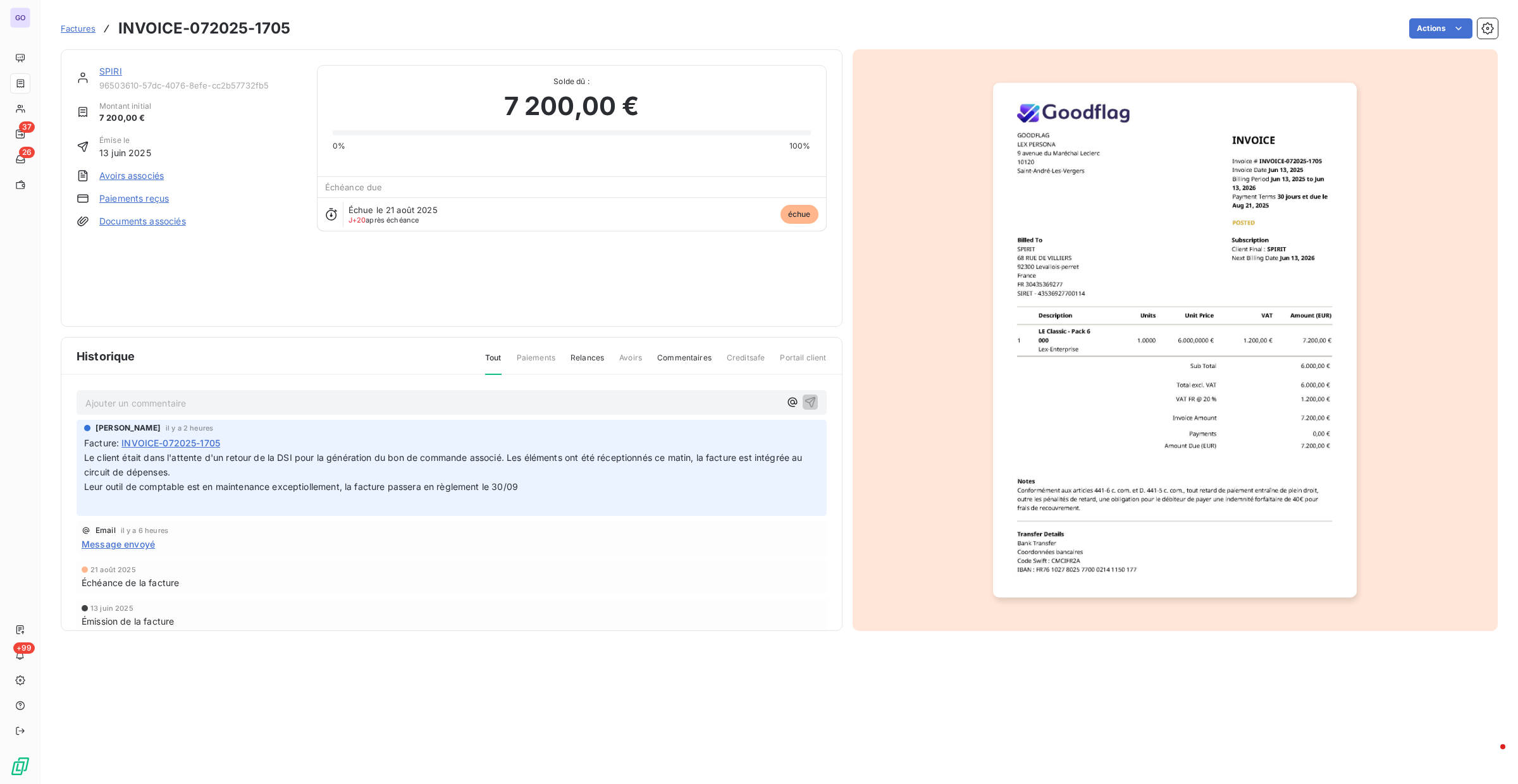
drag, startPoint x: 211, startPoint y: 495, endPoint x: 224, endPoint y: 491, distance: 13.6
click at [212, 495] on p "Le client était dans l'attente d'un retour de la DSI pour la génération du bon …" at bounding box center [451, 481] width 735 height 59
drag, startPoint x: 396, startPoint y: 498, endPoint x: 456, endPoint y: 498, distance: 60.0
click at [444, 498] on p "Le client était dans l'attente d'un retour de la DSI pour la génération du bon …" at bounding box center [451, 481] width 735 height 59
click at [460, 498] on p "Le client était dans l'attente d'un retour de la DSI pour la génération du bon …" at bounding box center [451, 481] width 735 height 59
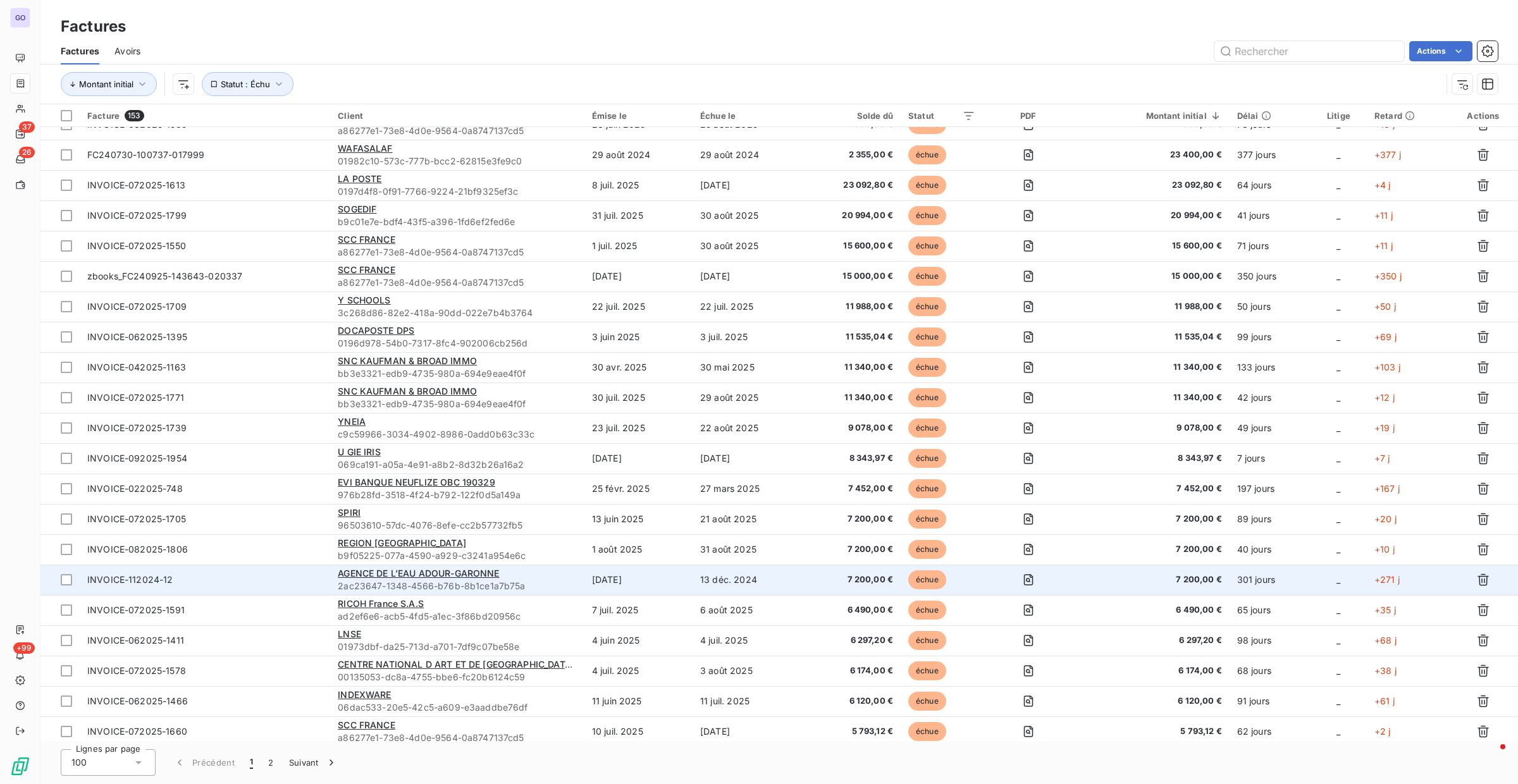
scroll to position [168, 0]
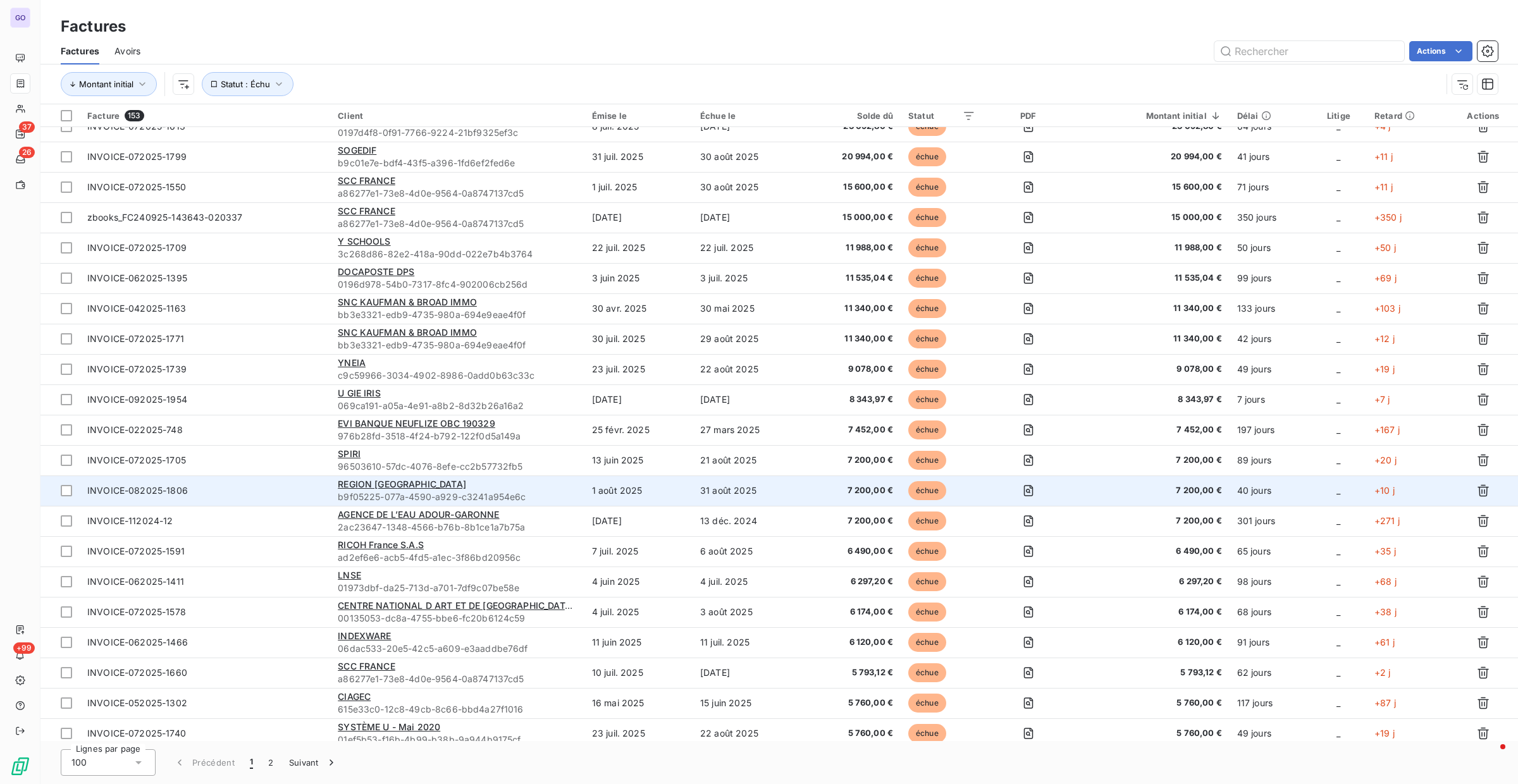
click at [507, 484] on div "REGION [GEOGRAPHIC_DATA]" at bounding box center [457, 484] width 239 height 12
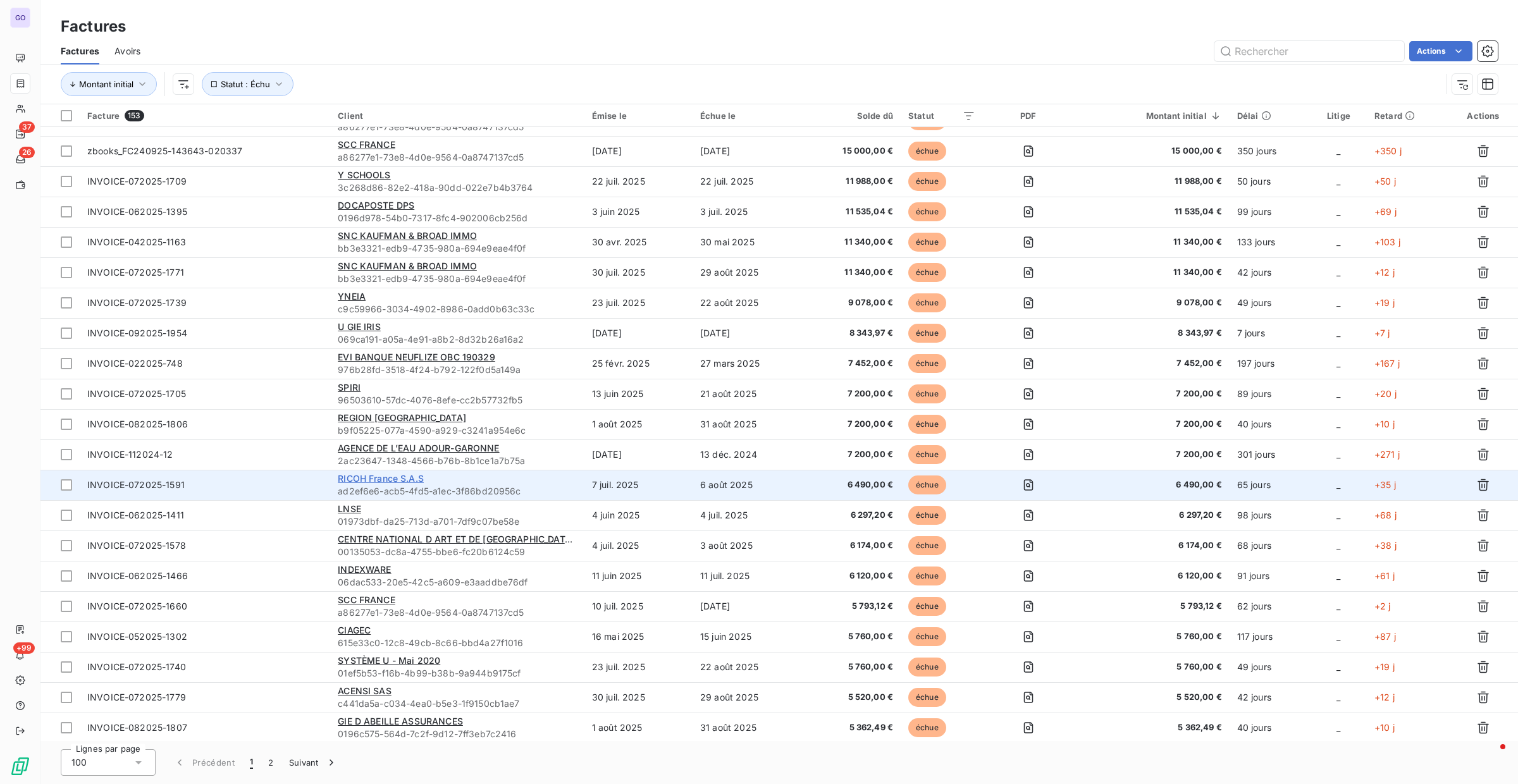
scroll to position [235, 0]
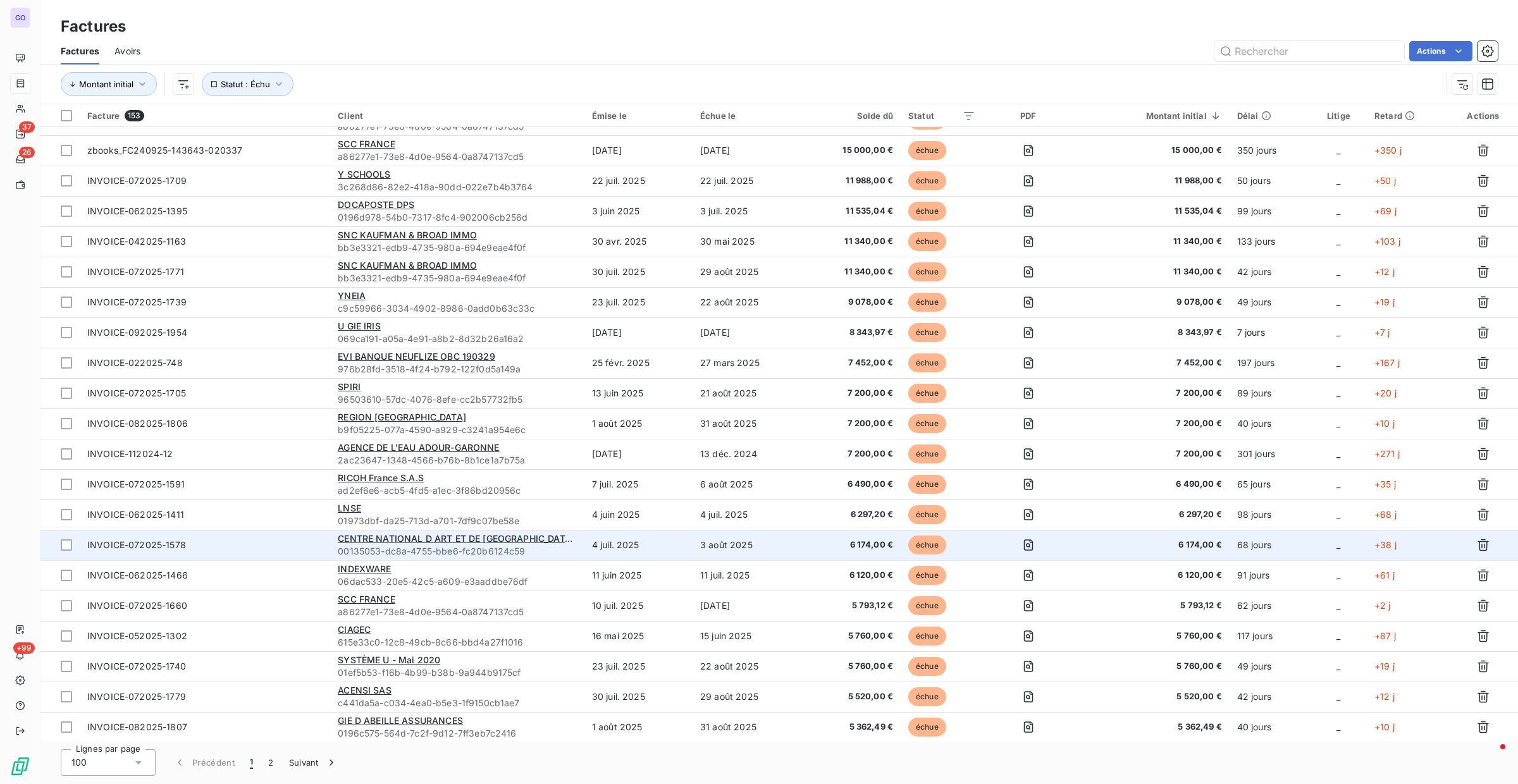
click at [533, 551] on span "00135053-dc8a-4755-bbe6-fc20b6124c59" at bounding box center [457, 551] width 239 height 12
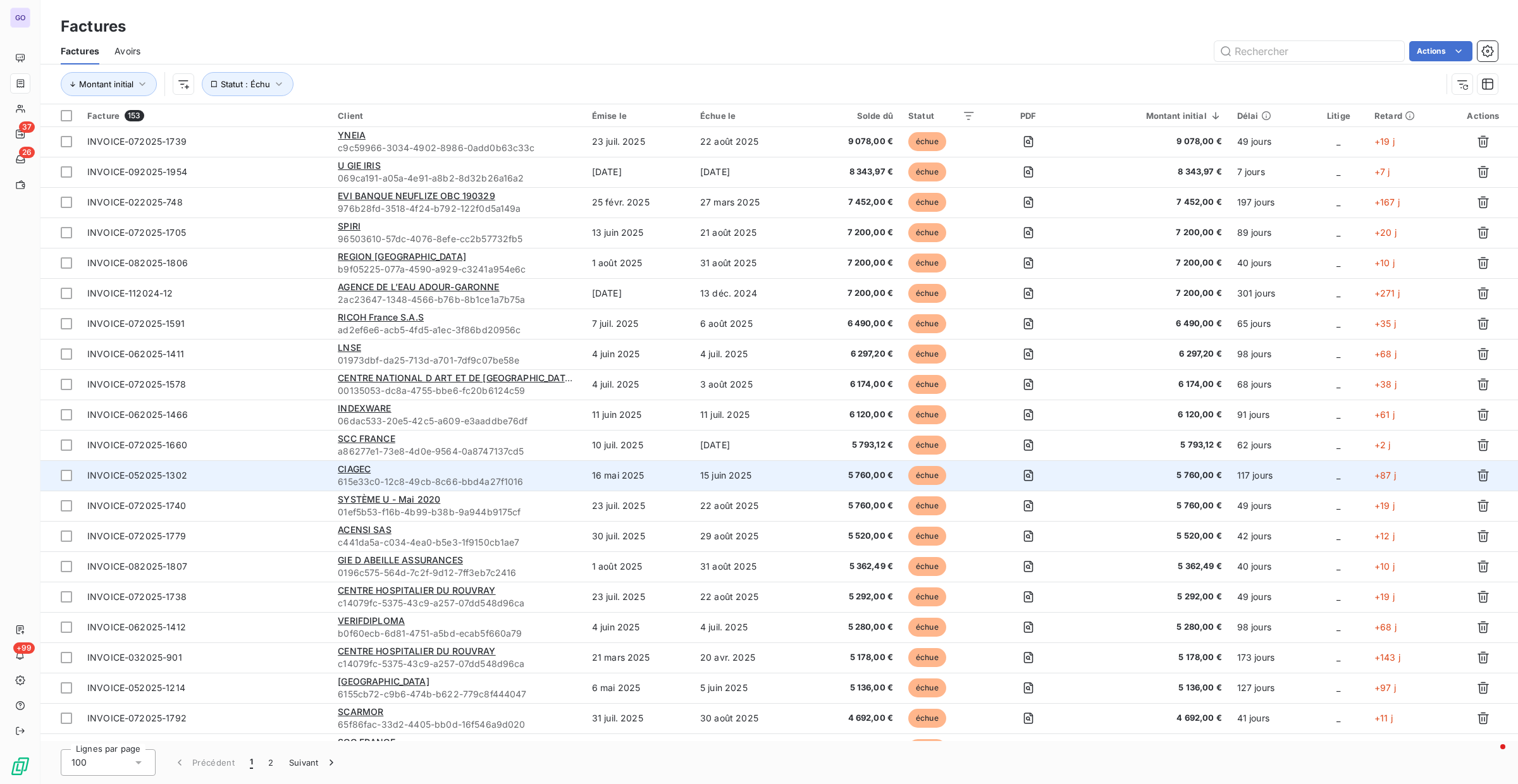
scroll to position [397, 0]
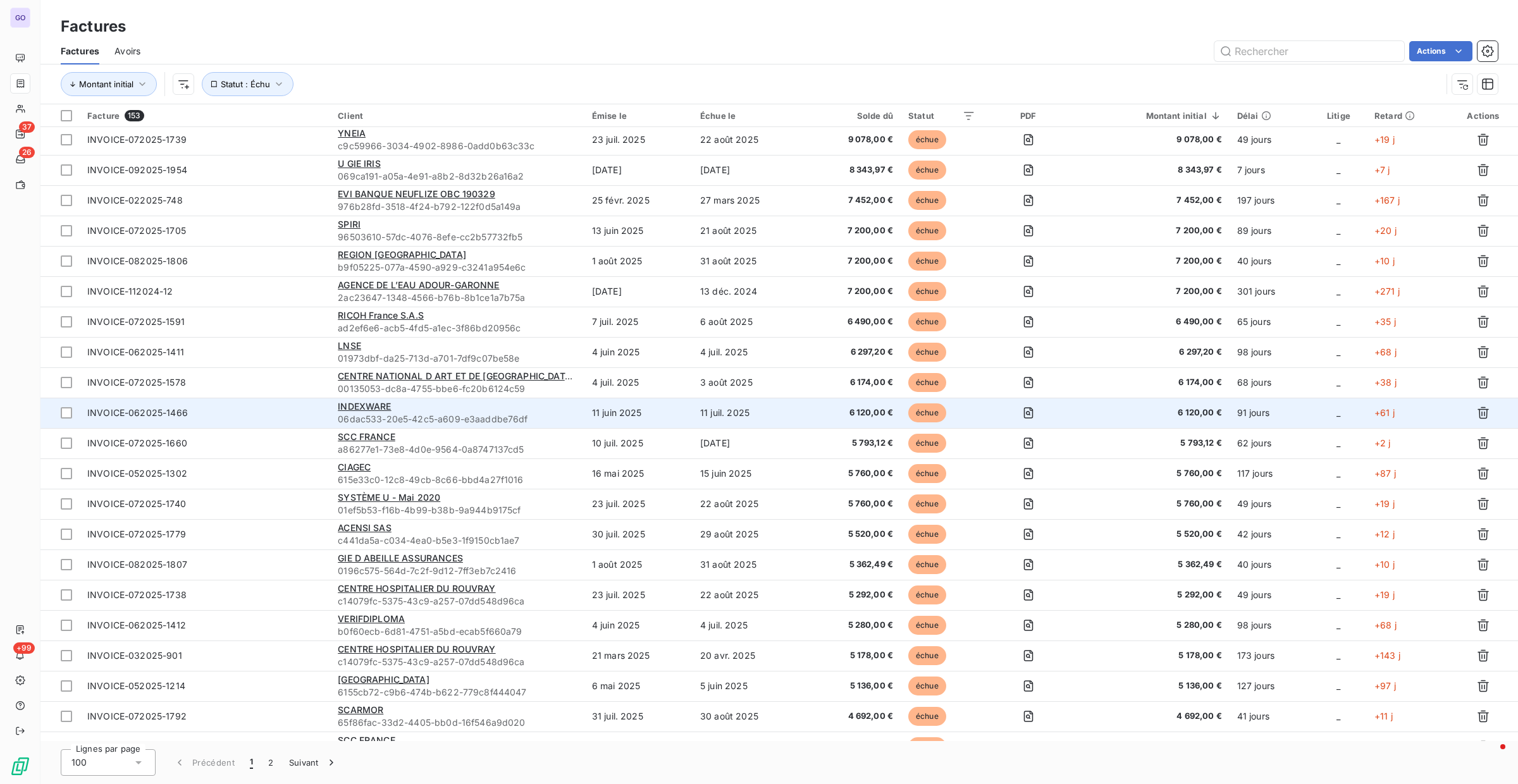
click at [492, 418] on span "06dac533-20e5-42c5-a609-e3aaddbe76df" at bounding box center [457, 419] width 239 height 12
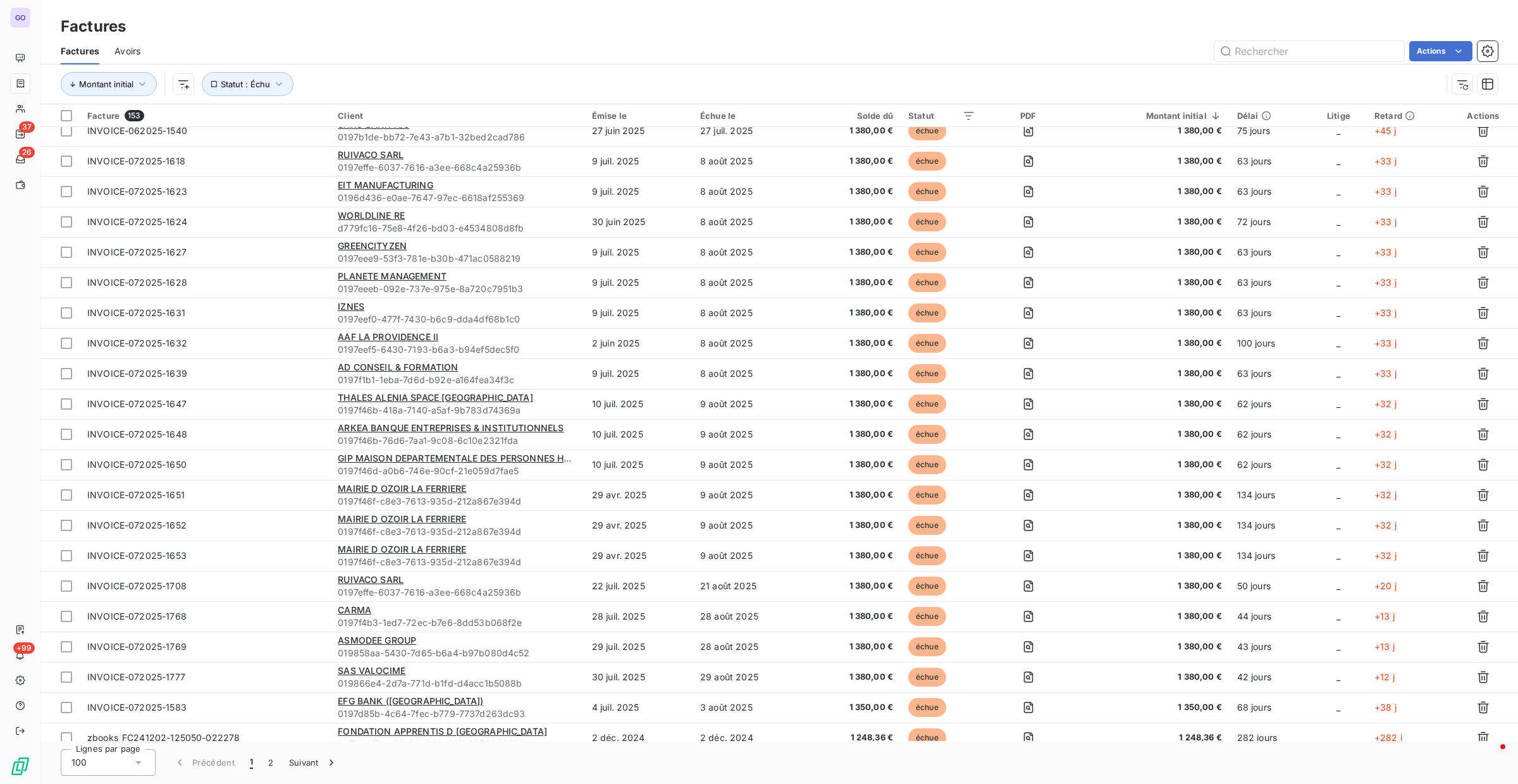
scroll to position [2421, 0]
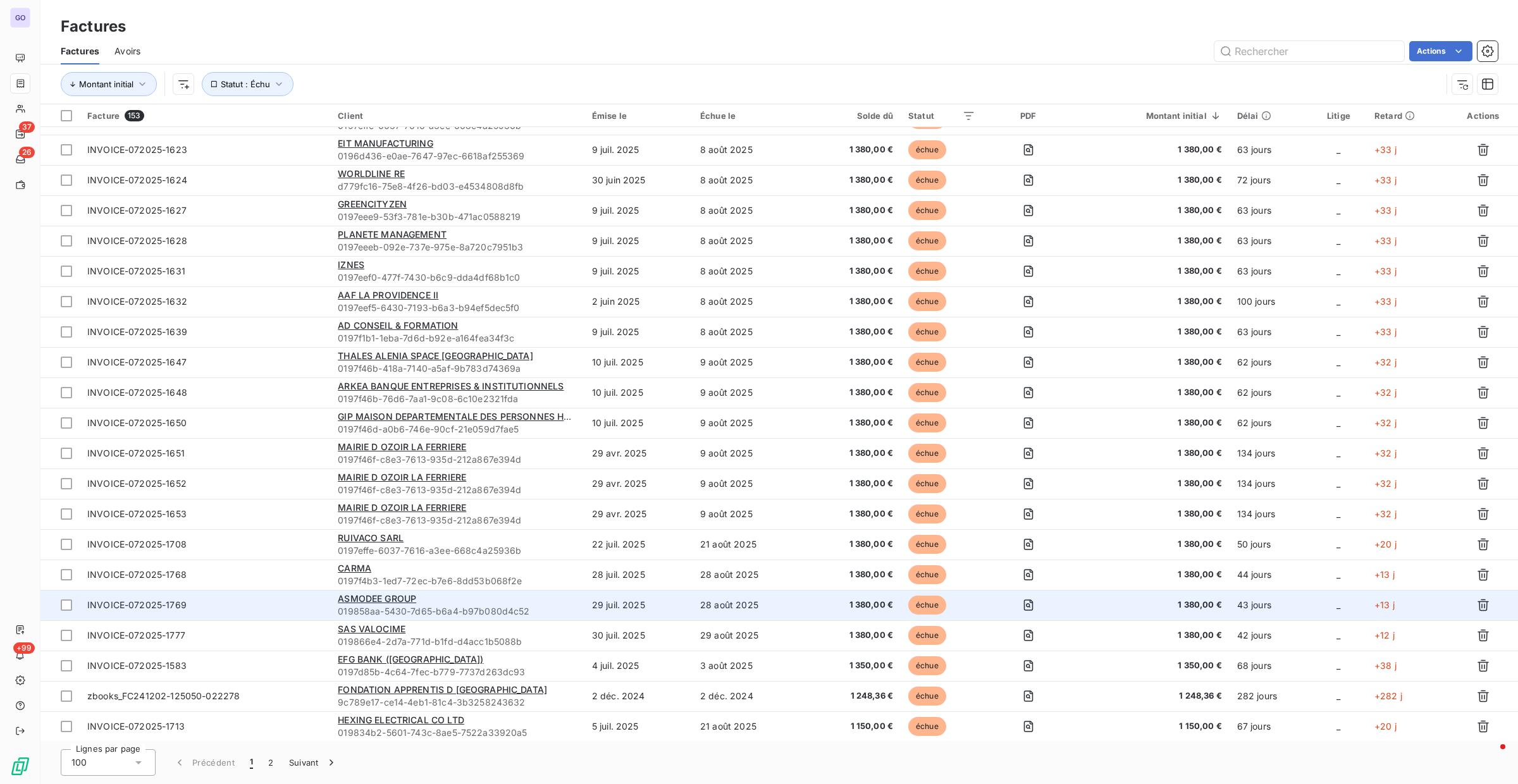
click at [581, 618] on td "ASMODEE GROUP 019858aa-5430-7d65-b6a4-b97b080d4c52" at bounding box center [457, 605] width 254 height 30
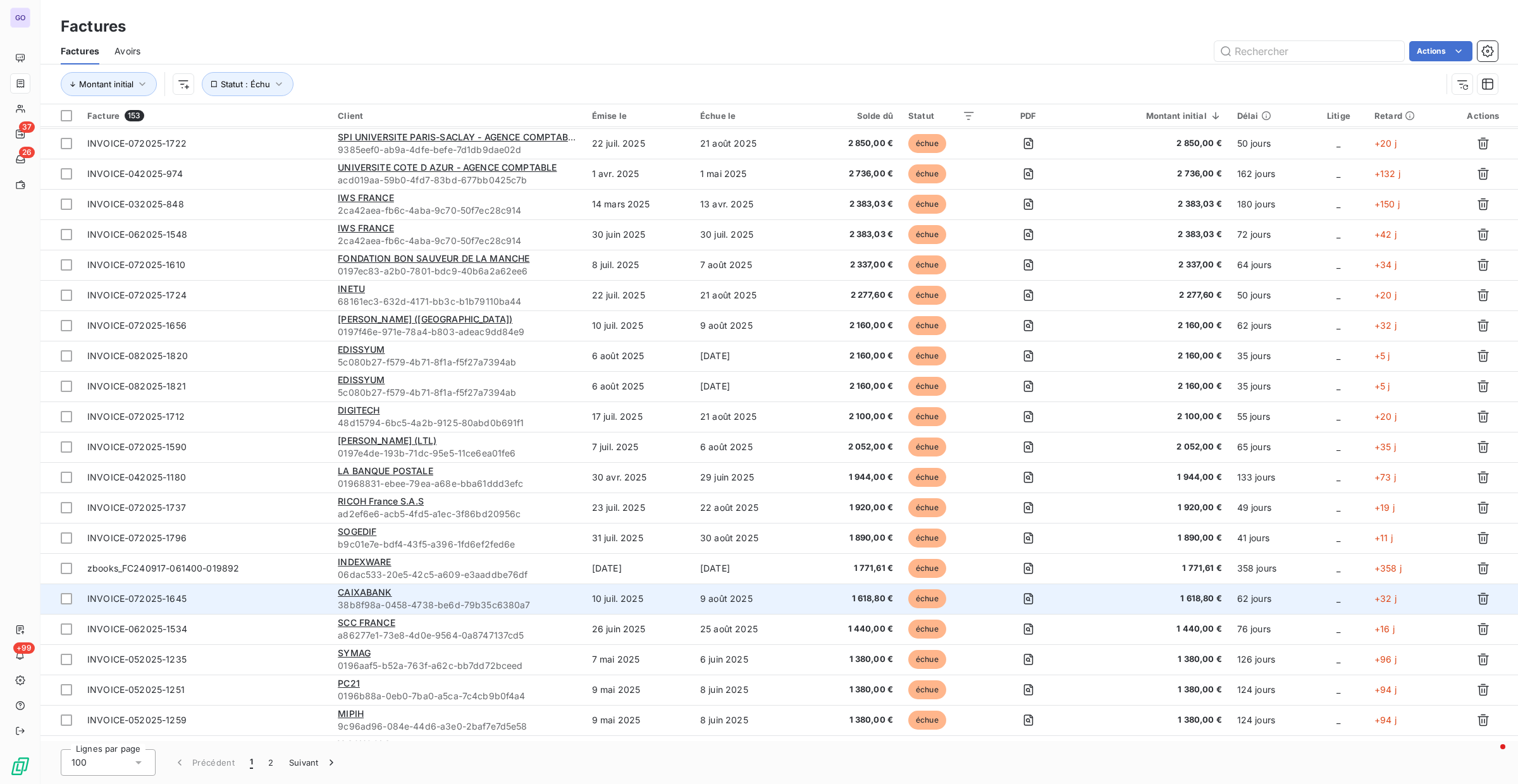
scroll to position [1732, 0]
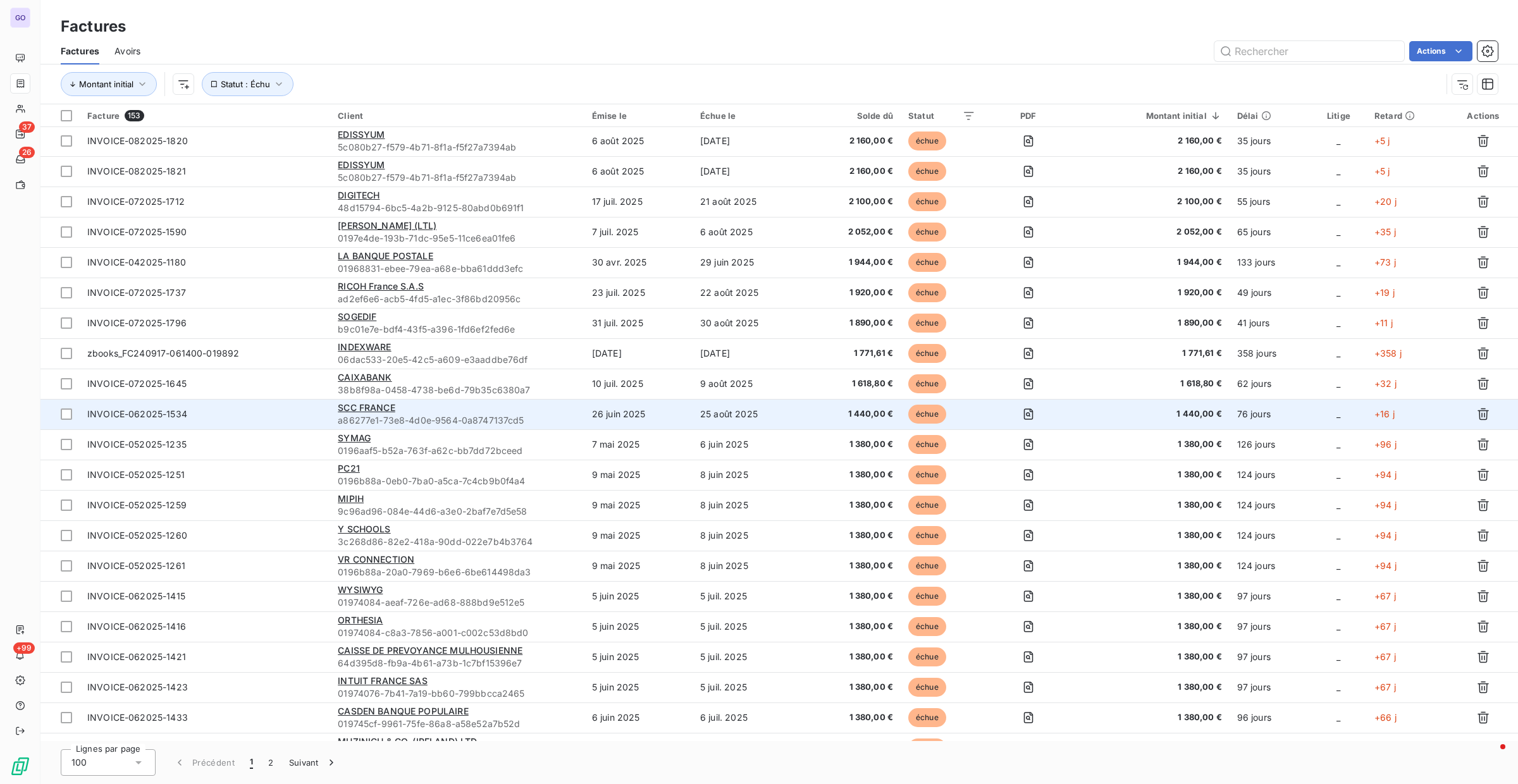
click at [547, 421] on span "a86277e1-73e8-4d0e-9564-0a8747137cd5" at bounding box center [457, 420] width 239 height 12
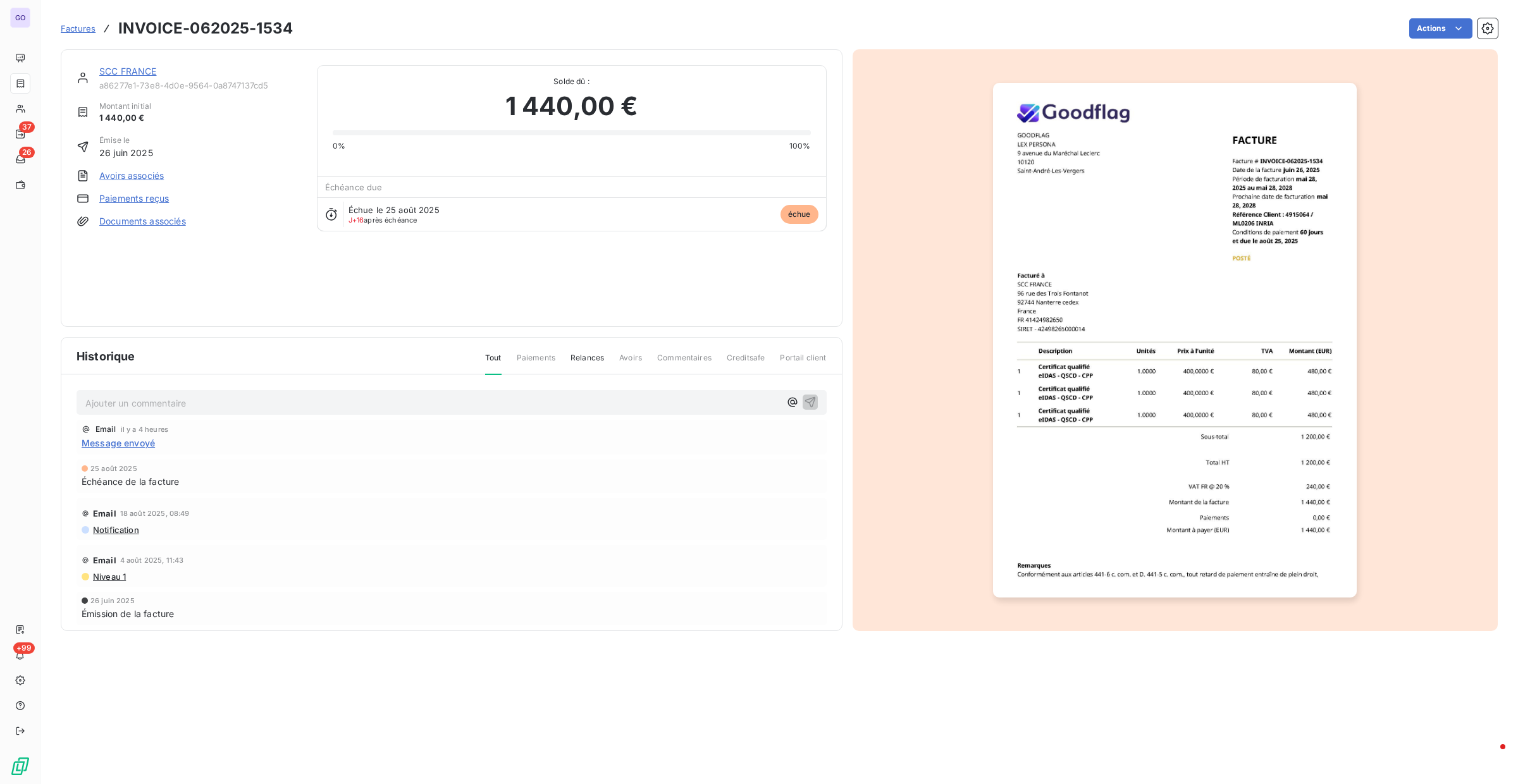
click at [129, 445] on span "Message envoyé" at bounding box center [118, 443] width 73 height 13
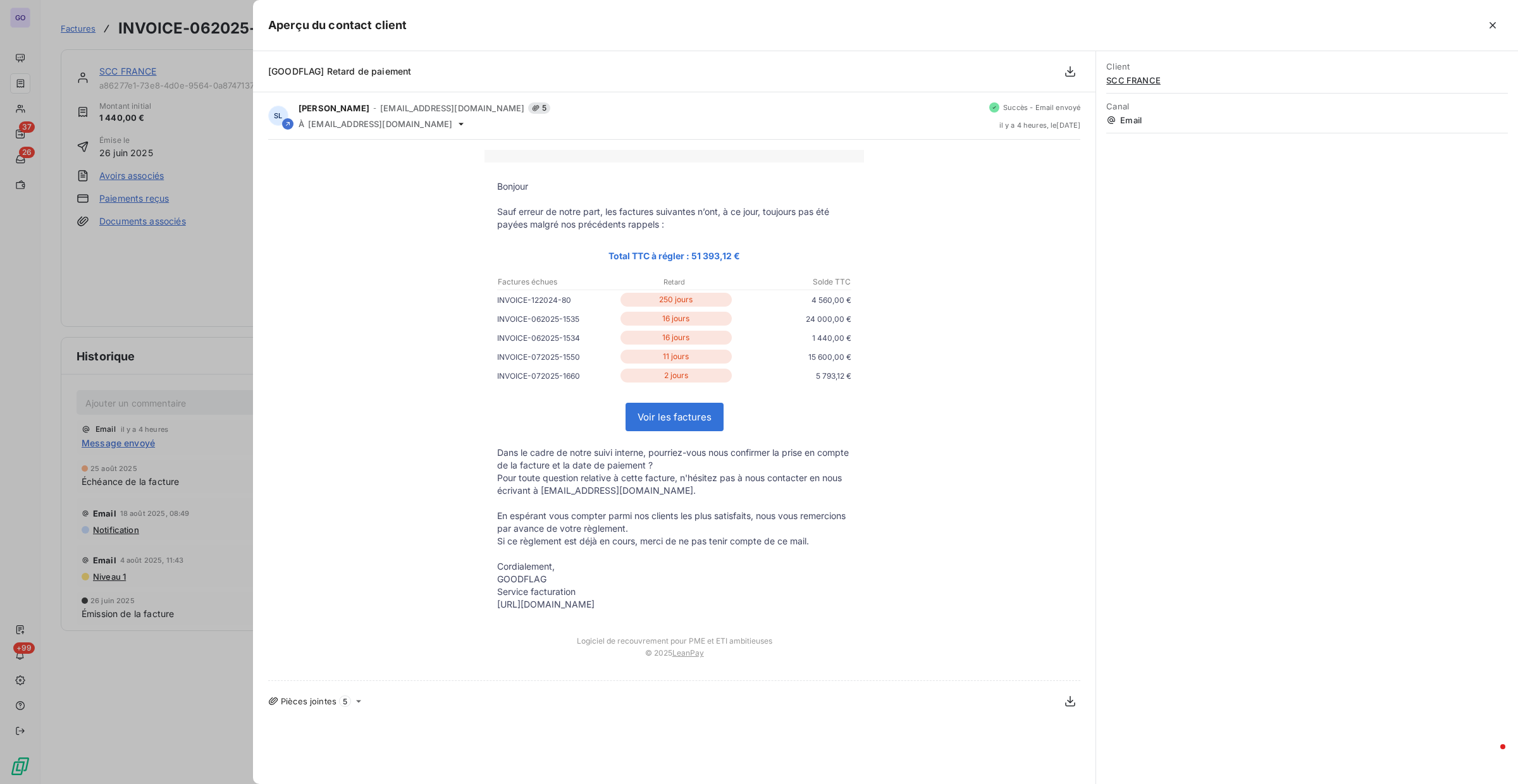
click at [217, 257] on div at bounding box center [759, 392] width 1518 height 784
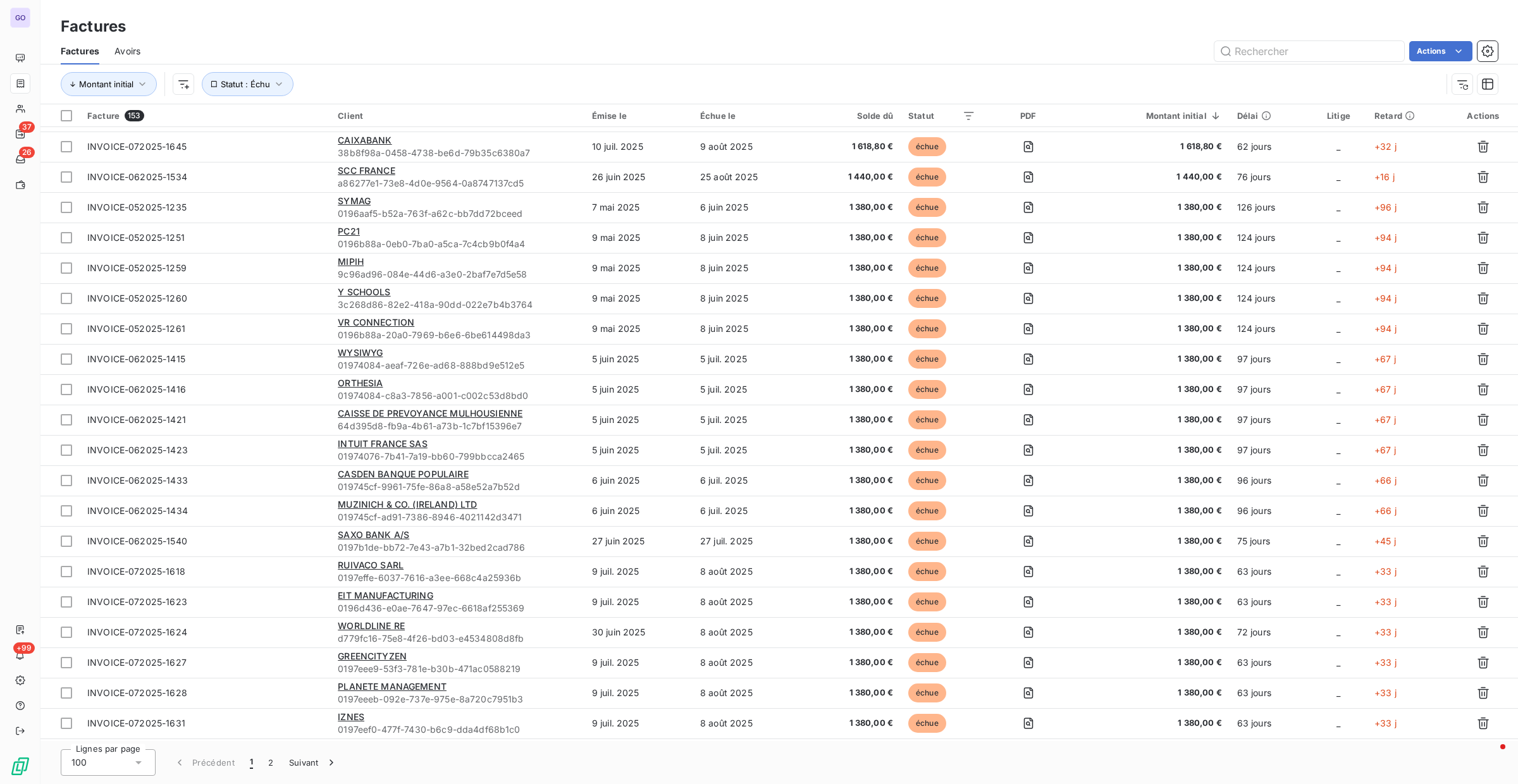
scroll to position [1818, 0]
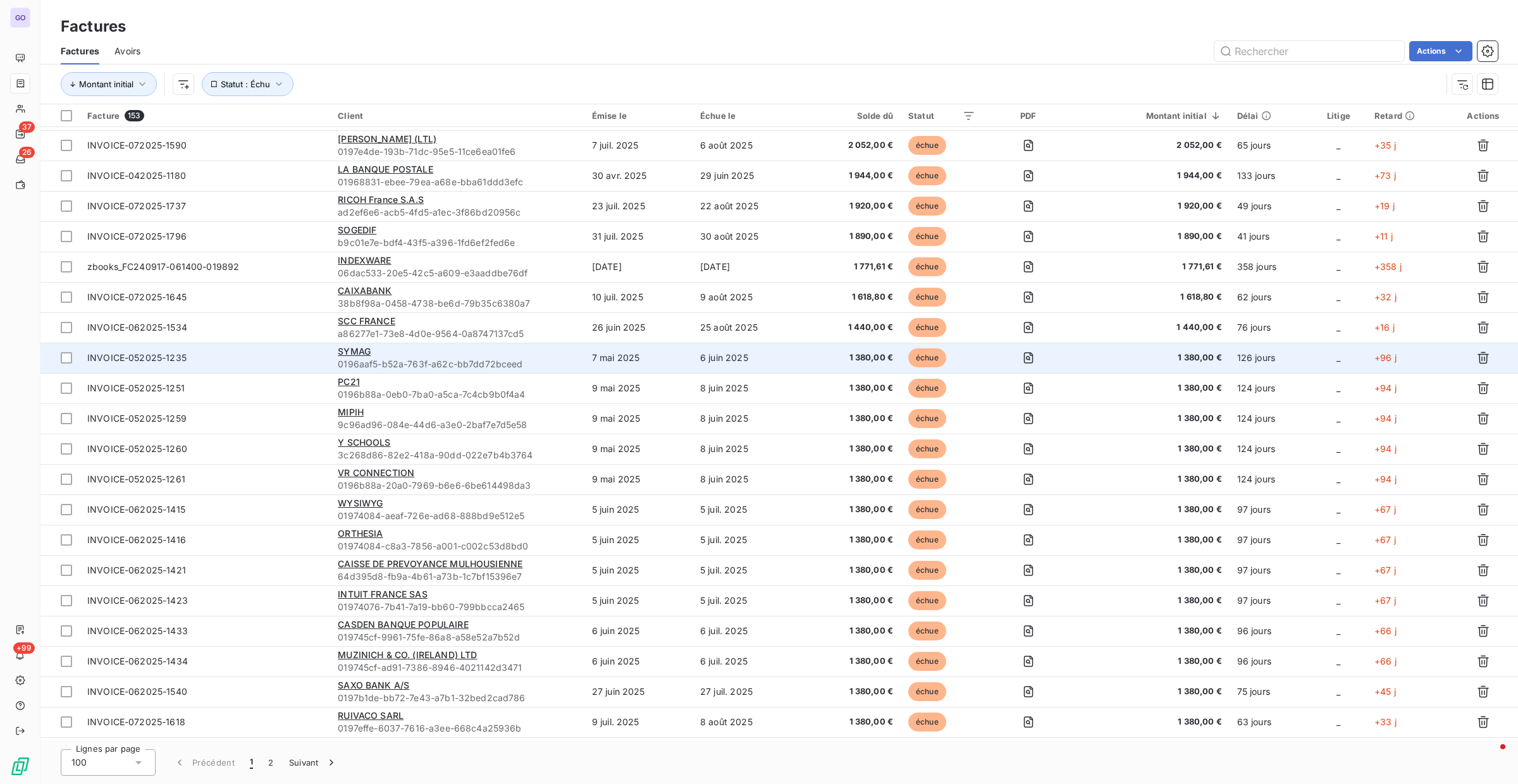
click at [253, 367] on td "INVOICE-052025-1235" at bounding box center [204, 357] width 250 height 30
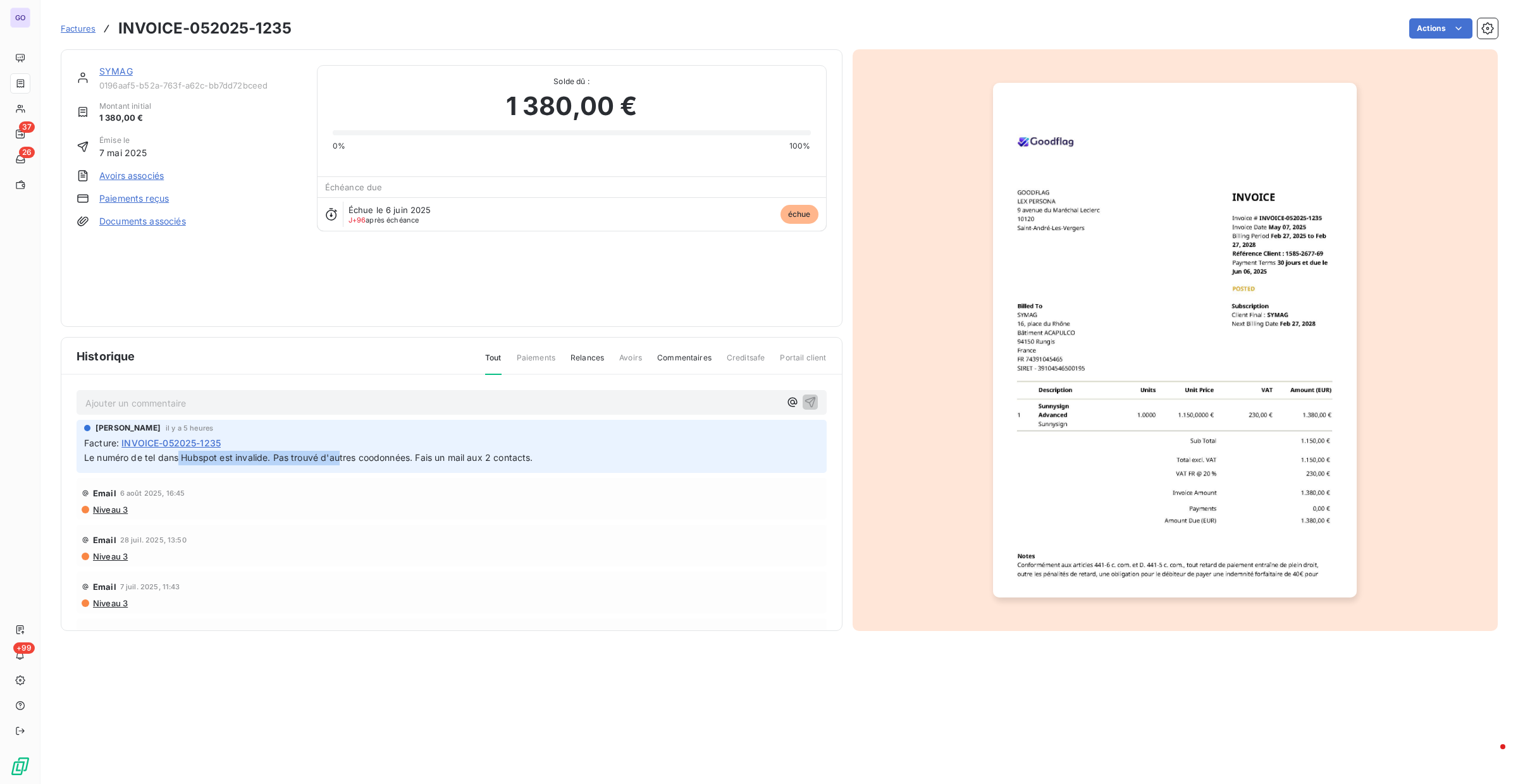
drag, startPoint x: 179, startPoint y: 461, endPoint x: 342, endPoint y: 453, distance: 163.2
click at [342, 453] on span "Le numéro de tel dans Hubspot est invalide. Pas trouvé d'autres coodonnées. Fai…" at bounding box center [308, 457] width 449 height 11
click at [374, 462] on span "Le numéro de tel dans Hubspot est invalide. Pas trouvé d'autres coodonnées. Fai…" at bounding box center [308, 457] width 449 height 11
drag, startPoint x: 427, startPoint y: 457, endPoint x: 606, endPoint y: 459, distance: 179.0
click at [578, 458] on p "Le numéro de tel dans Hubspot est invalide. Pas trouvé d'autres coodonnées. Fai…" at bounding box center [451, 458] width 735 height 15
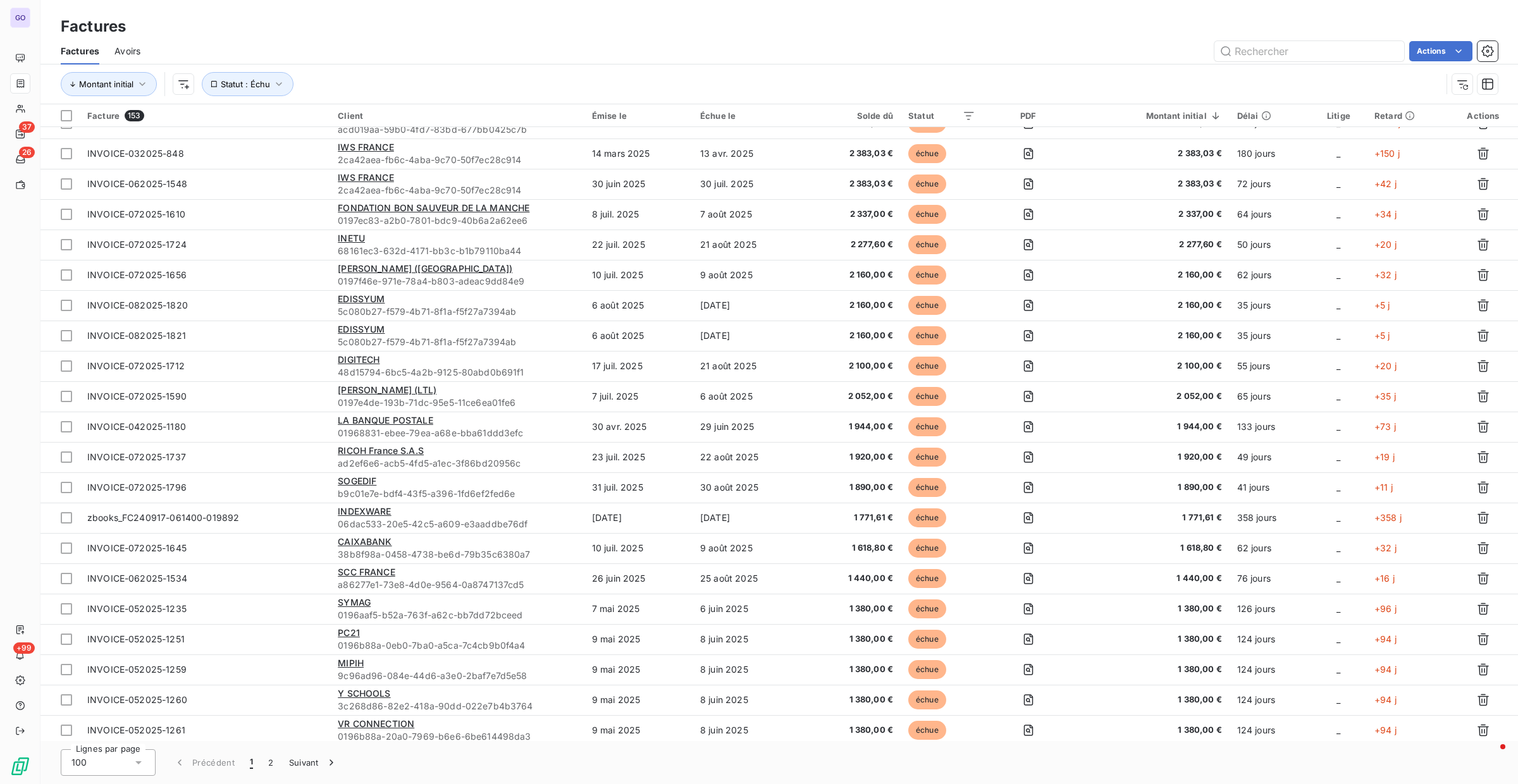
scroll to position [1830, 0]
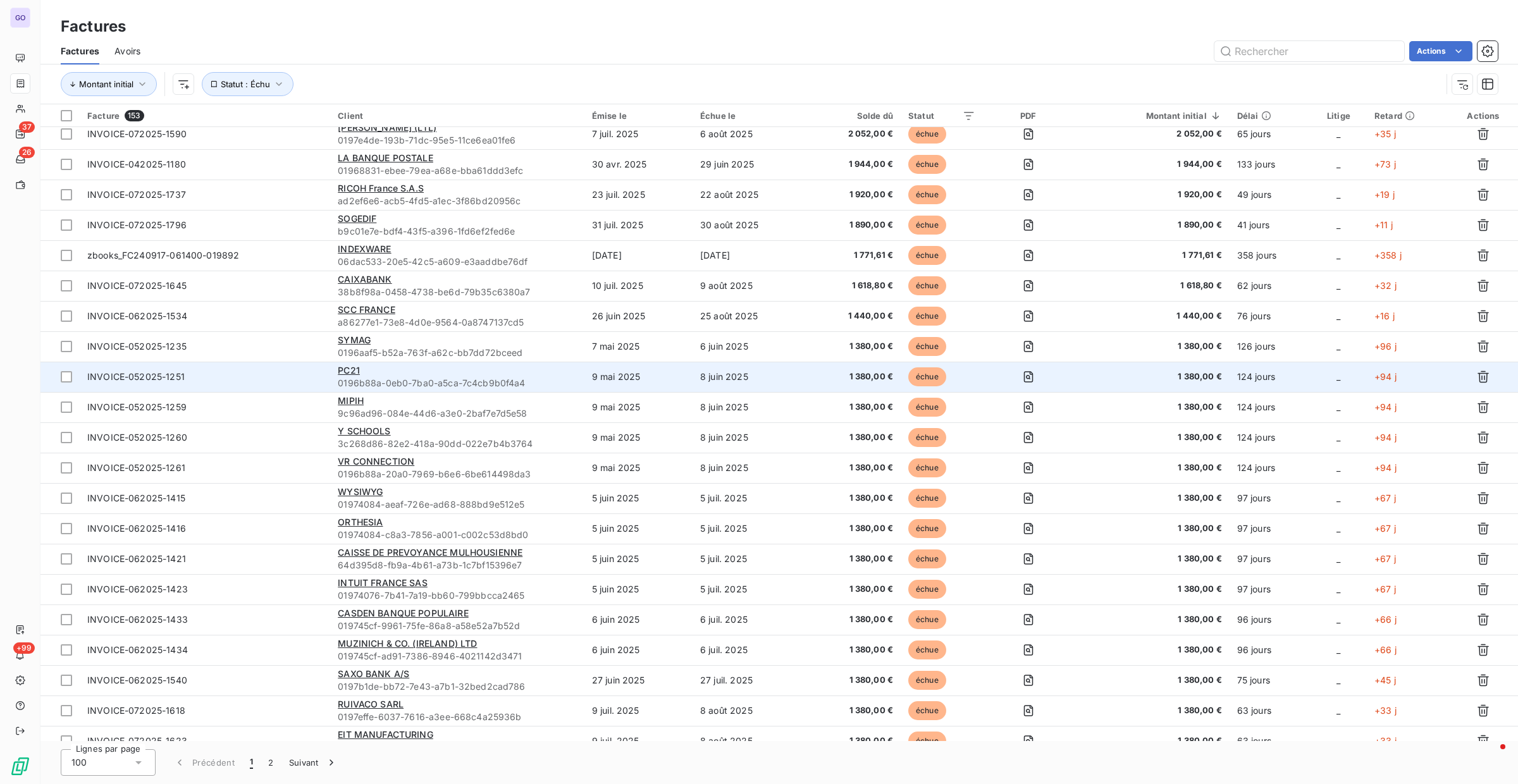
click at [408, 384] on span "0196b88a-0eb0-7ba0-a5ca-7c4cb9b0f4a4" at bounding box center [457, 384] width 239 height 12
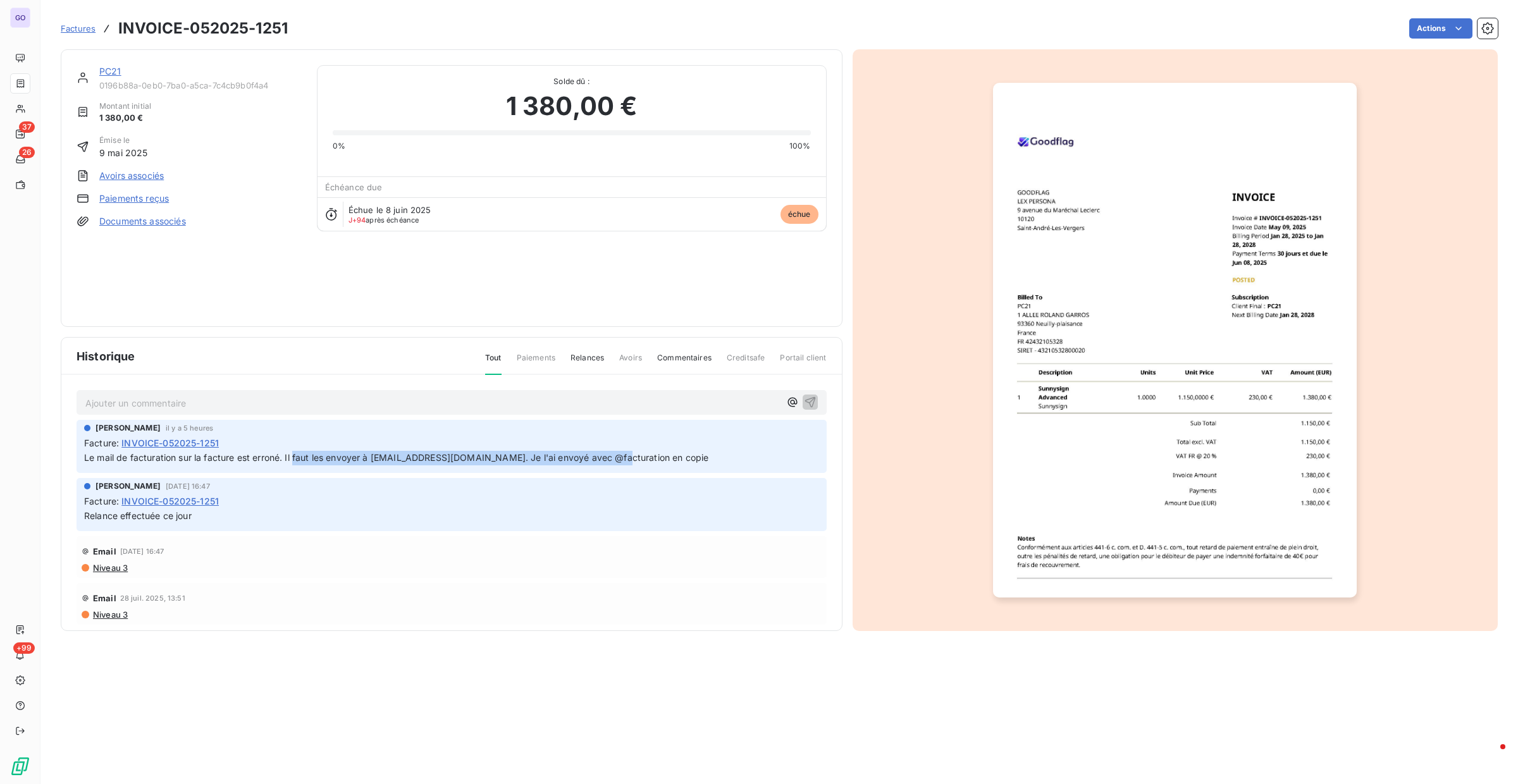
drag, startPoint x: 294, startPoint y: 456, endPoint x: 615, endPoint y: 463, distance: 321.1
click at [613, 463] on p "Le mail de facturation sur la facture est erroné. Il faut les envoyer à [EMAIL_…" at bounding box center [451, 458] width 735 height 15
click at [639, 462] on p "Le mail de facturation sur la facture est erroné. Il faut les envoyer à [EMAIL_…" at bounding box center [451, 458] width 735 height 15
